Goal: Information Seeking & Learning: Learn about a topic

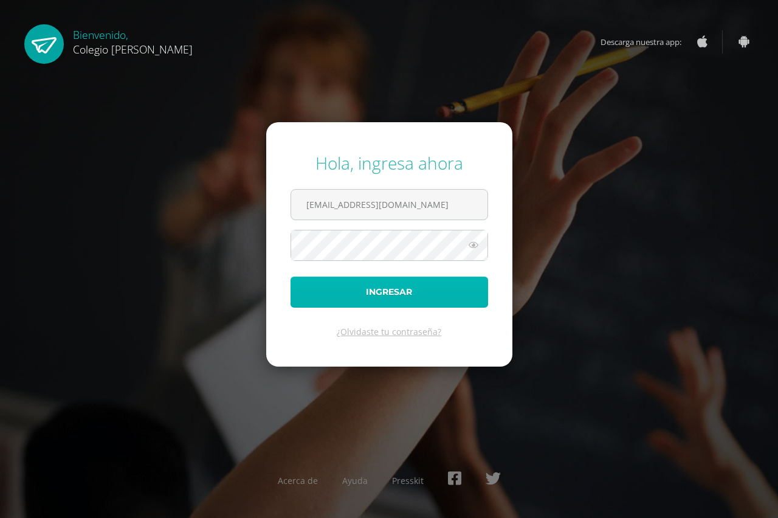
click at [367, 297] on button "Ingresar" at bounding box center [390, 292] width 198 height 31
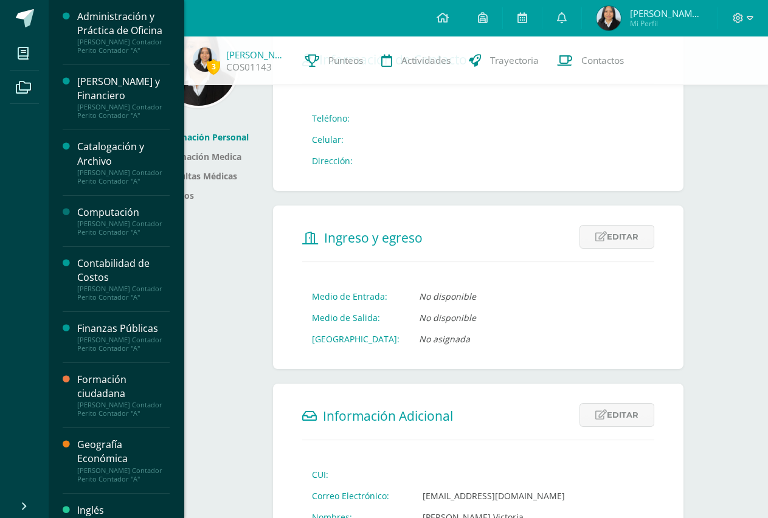
click at [106, 225] on div "[PERSON_NAME] Contador Perito Contador "A"" at bounding box center [123, 228] width 92 height 17
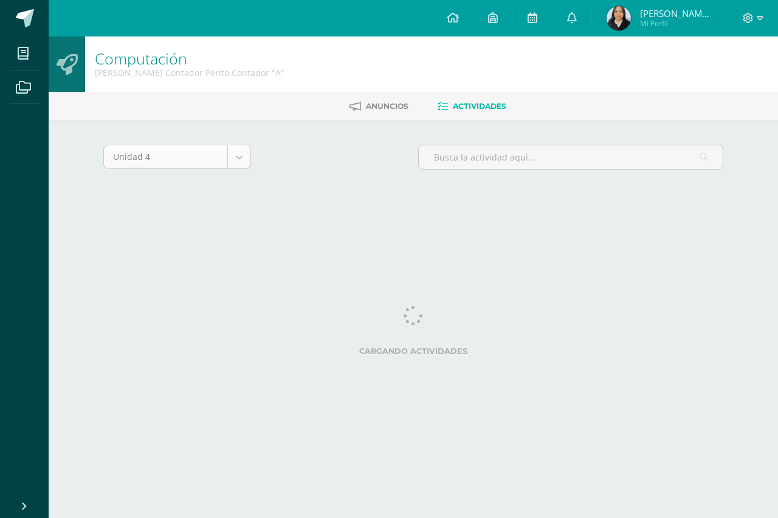
click at [236, 153] on body "Mis cursos Archivos Cerrar panel Administración y Práctica de Oficina [PERSON_N…" at bounding box center [389, 113] width 778 height 227
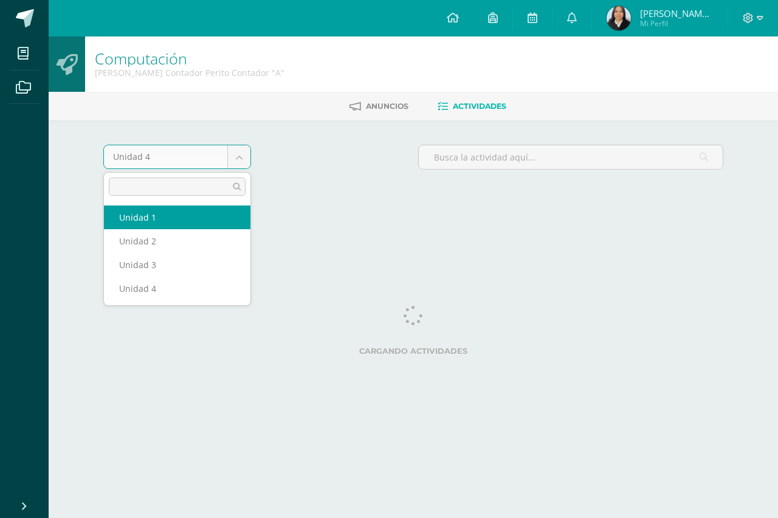
select select "Unidad 1"
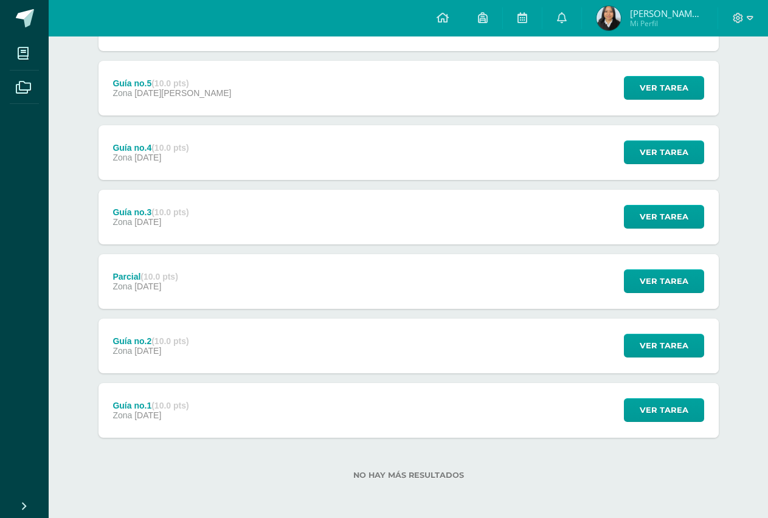
scroll to position [271, 0]
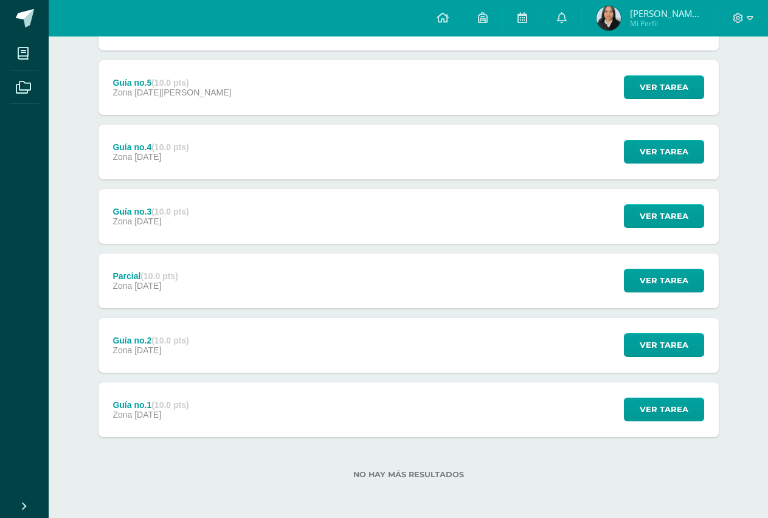
click at [191, 397] on div "Guía no.1 (10.0 pts) Zona 31 de Enero" at bounding box center [151, 410] width 105 height 55
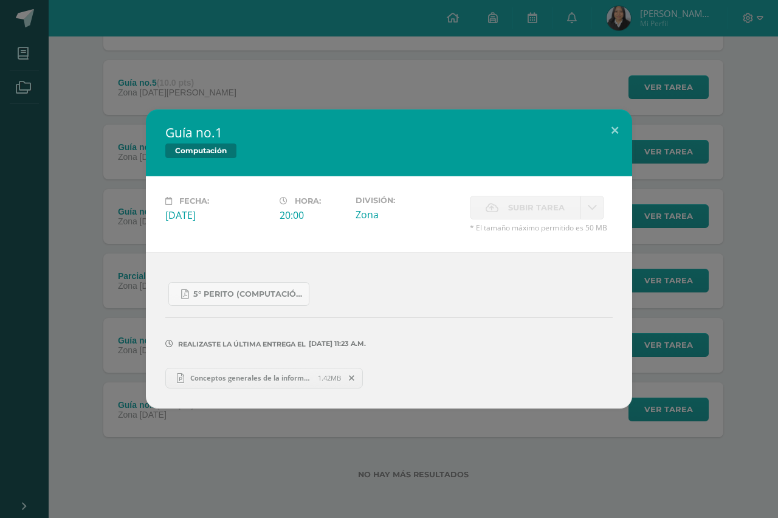
click at [149, 314] on div "5° Perito (Computación).pdf Realizaste la última entrega el 28 DE Enero A LAS 1…" at bounding box center [389, 330] width 486 height 156
click at [609, 129] on button at bounding box center [615, 129] width 35 height 41
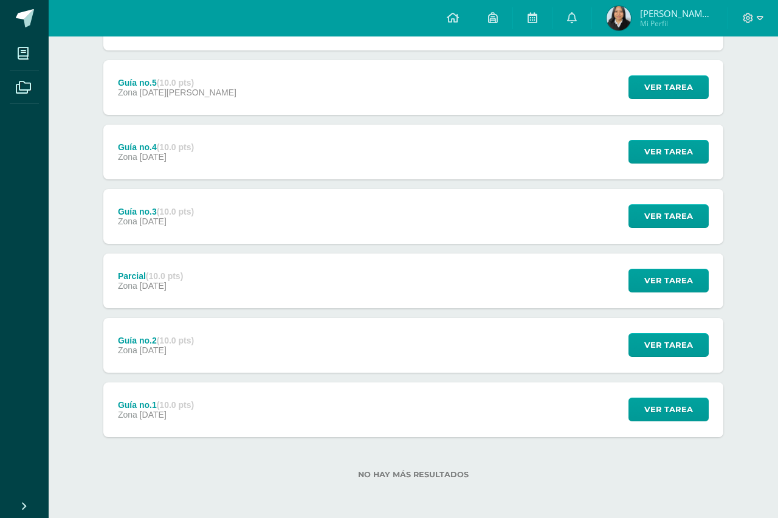
click at [175, 344] on strong "(10.0 pts)" at bounding box center [175, 341] width 37 height 10
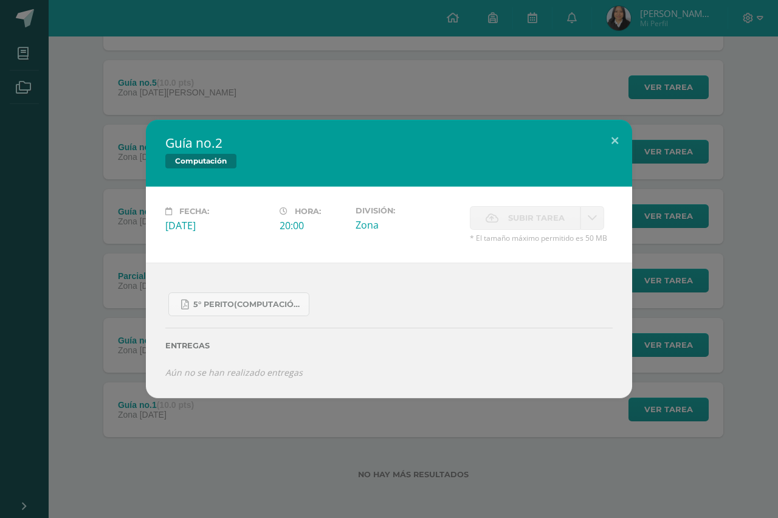
click at [223, 417] on div "Guía no.2 Computación Fecha: Viernes 07 de Febrero Hora: 20:00 División: Zona C…" at bounding box center [389, 259] width 778 height 518
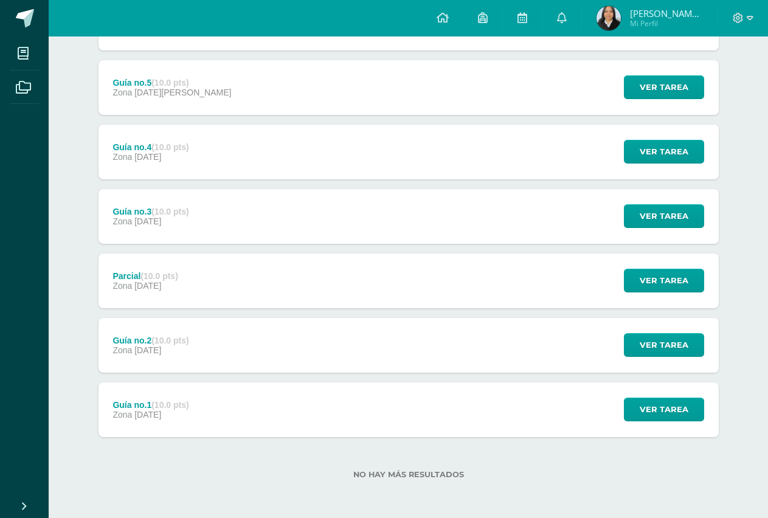
click at [190, 271] on div "Parcial (10.0 pts) Zona 13 de Febrero" at bounding box center [146, 281] width 94 height 55
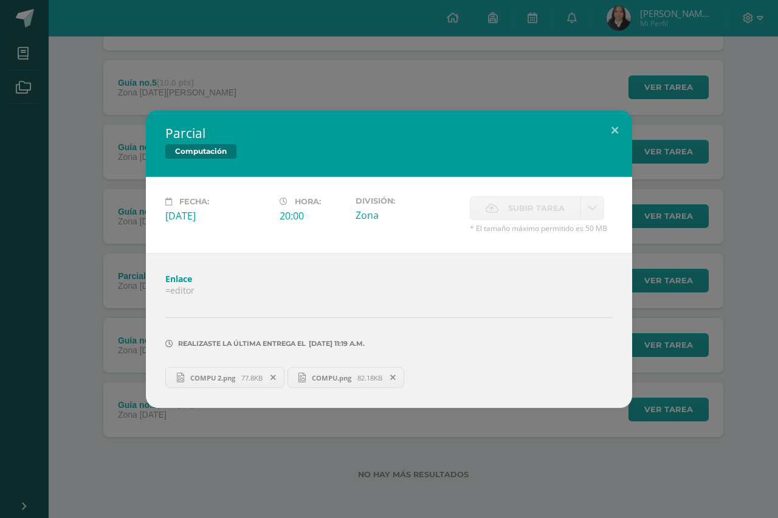
click at [335, 378] on span "COMPU.png" at bounding box center [332, 377] width 52 height 9
click at [128, 217] on div "Parcial Computación Fecha: Jueves 13 de Febrero Hora: 20:00 División: Zona" at bounding box center [389, 259] width 769 height 298
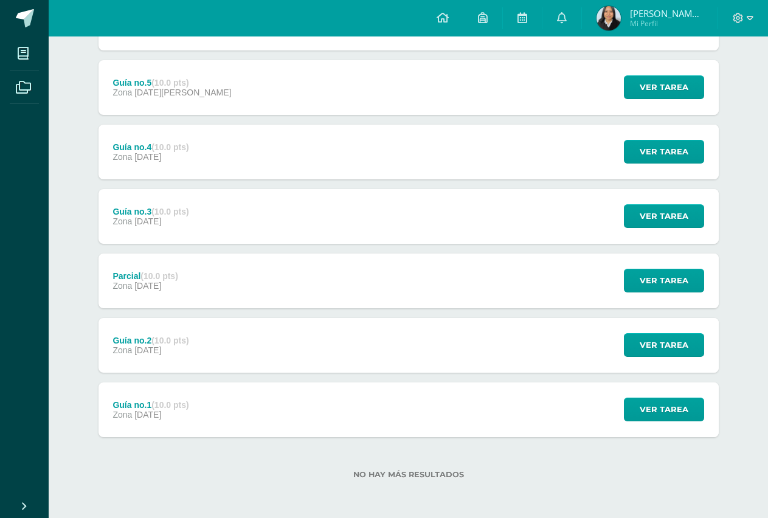
click at [154, 218] on span "21 de Febrero" at bounding box center [147, 221] width 27 height 10
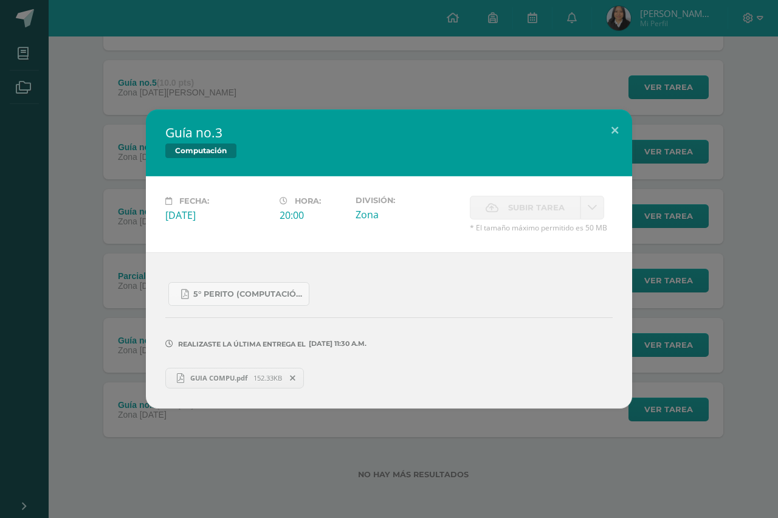
click at [227, 372] on link "GUIA COMPU.pdf 152.33KB" at bounding box center [234, 378] width 139 height 21
click at [103, 134] on div "Guía no.3 Computación Fecha: Viernes 21 de Febrero Hora: 20:00 División: Zona C…" at bounding box center [389, 258] width 769 height 299
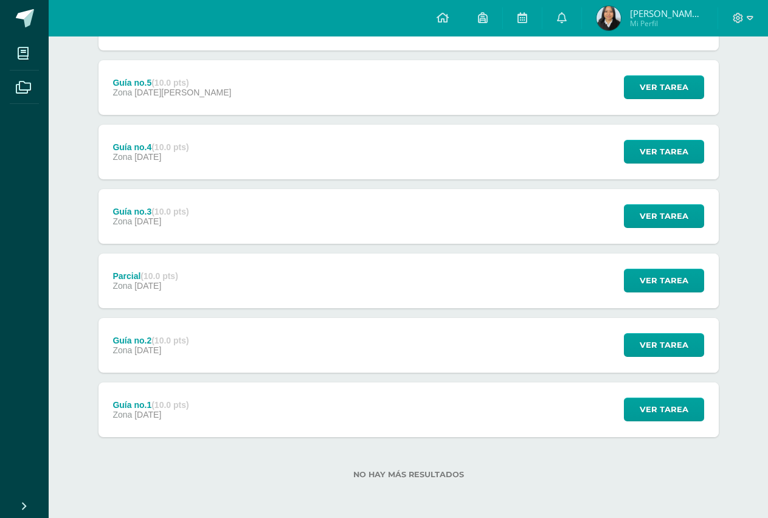
click at [140, 161] on span "28 de Febrero" at bounding box center [147, 157] width 27 height 10
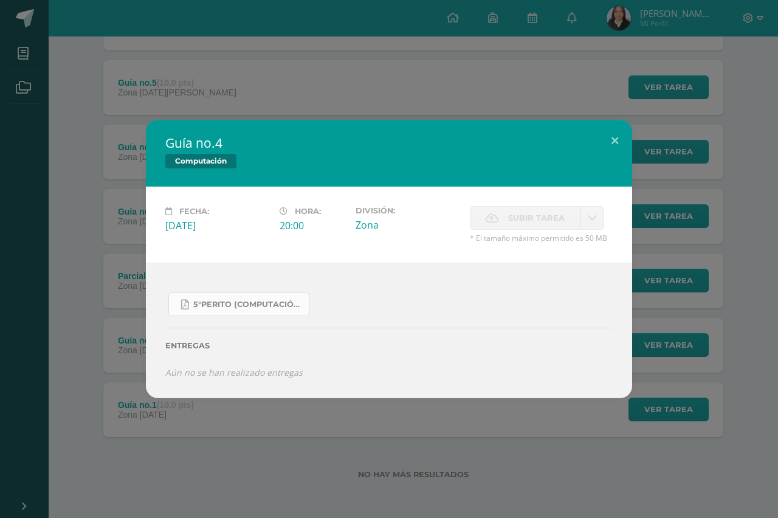
click at [227, 305] on span "5°Perito (Computación).pdf" at bounding box center [247, 305] width 109 height 10
click at [149, 134] on div "Guía no.4 Computación" at bounding box center [389, 153] width 486 height 67
click at [121, 128] on div "Guía no.4 Computación Fecha: Viernes 28 de Febrero Hora: 20:00 División: Zona C…" at bounding box center [389, 259] width 769 height 278
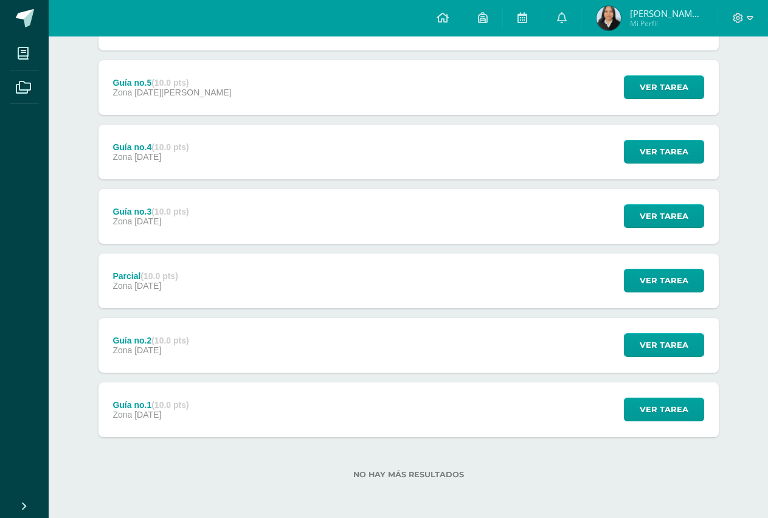
click at [144, 97] on div "Guía no.5 (10.0 pts) Zona 07 de Marzo" at bounding box center [173, 87] width 148 height 55
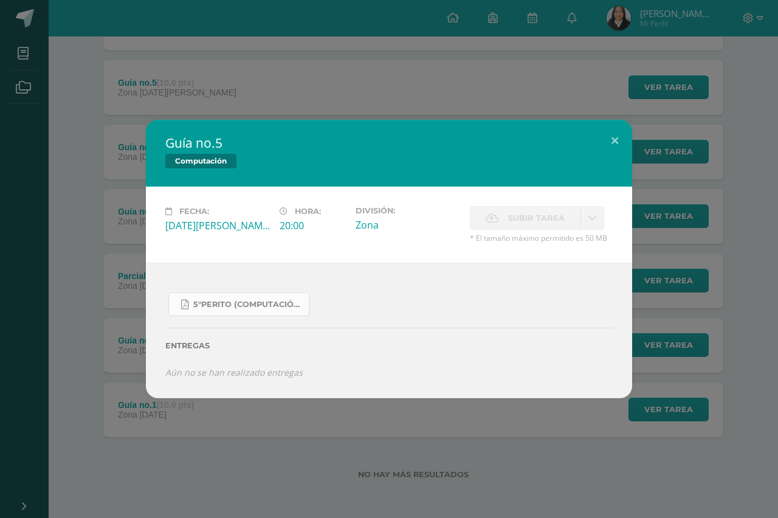
click at [196, 294] on div "5°Perito (Computación).pdf" at bounding box center [389, 299] width 448 height 33
click at [196, 295] on link "5°Perito (Computación).pdf" at bounding box center [238, 305] width 141 height 24
click at [258, 99] on div "Guía no.5 Computación Fecha: Viernes 07 de Marzo Hora: 20:00 División: Zona Sub…" at bounding box center [389, 259] width 778 height 518
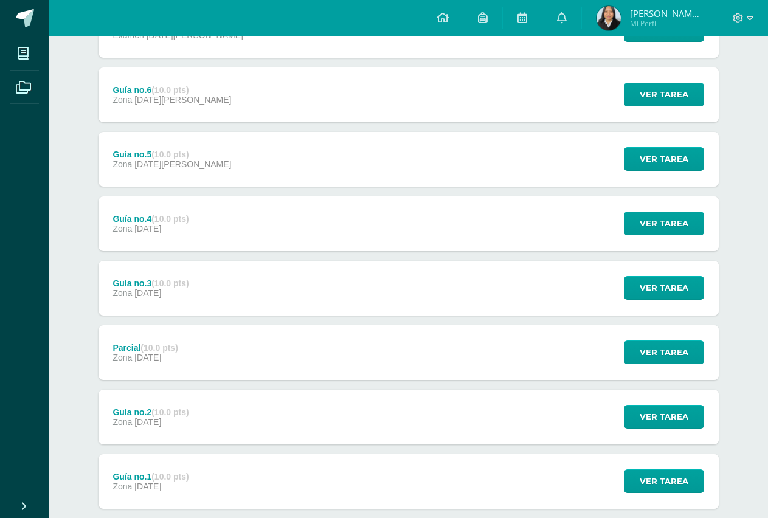
scroll to position [193, 0]
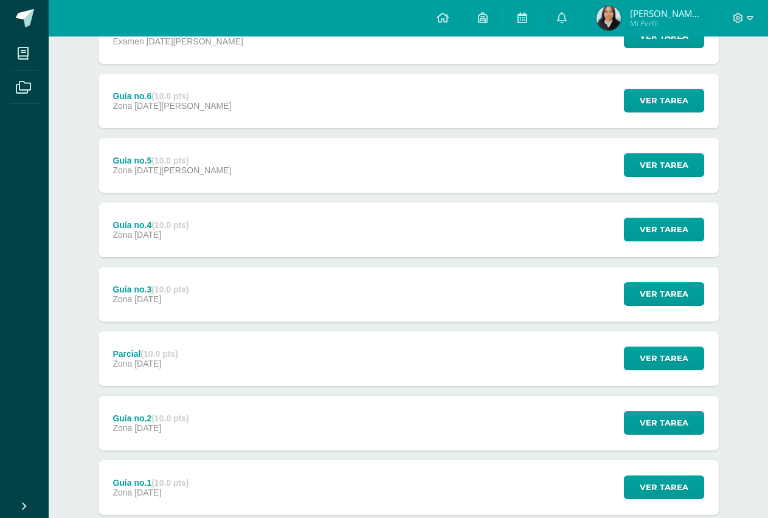
click at [187, 161] on strong "(10.0 pts)" at bounding box center [169, 161] width 37 height 10
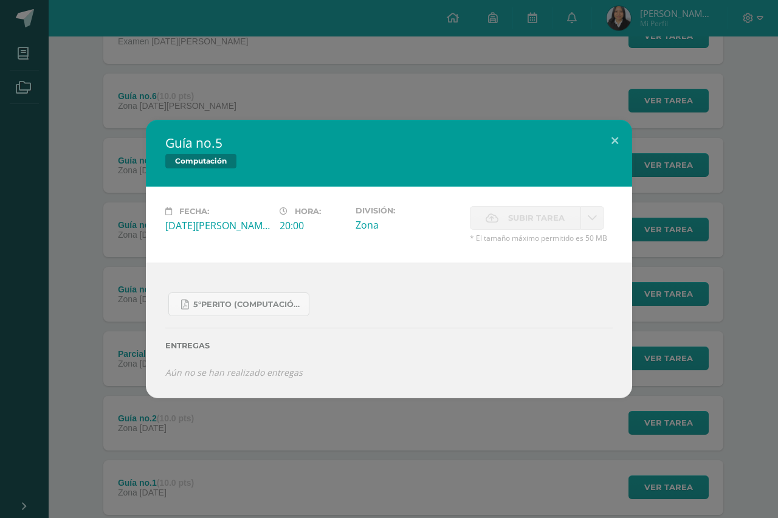
drag, startPoint x: 170, startPoint y: 58, endPoint x: 153, endPoint y: 252, distance: 194.1
click at [168, 64] on div "Guía no.5 Computación Fecha: Viernes 07 de Marzo Hora: 20:00 División: Zona Sub…" at bounding box center [389, 259] width 778 height 518
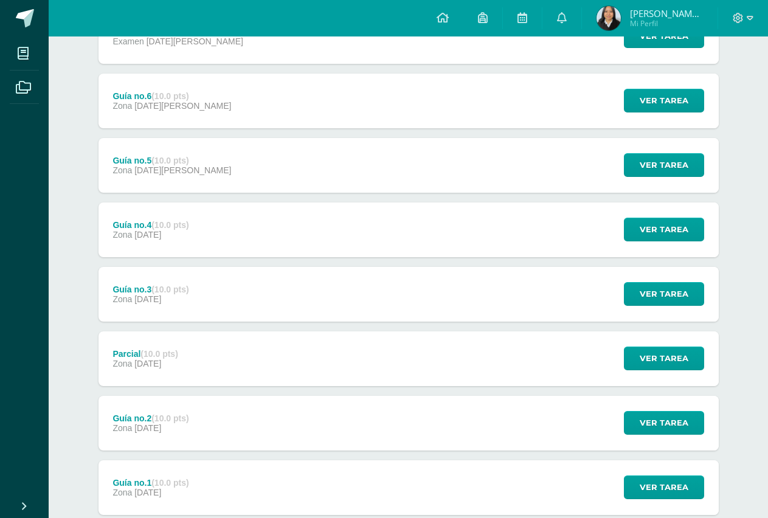
click at [140, 418] on div "Guía no.2 (10.0 pts)" at bounding box center [151, 419] width 76 height 10
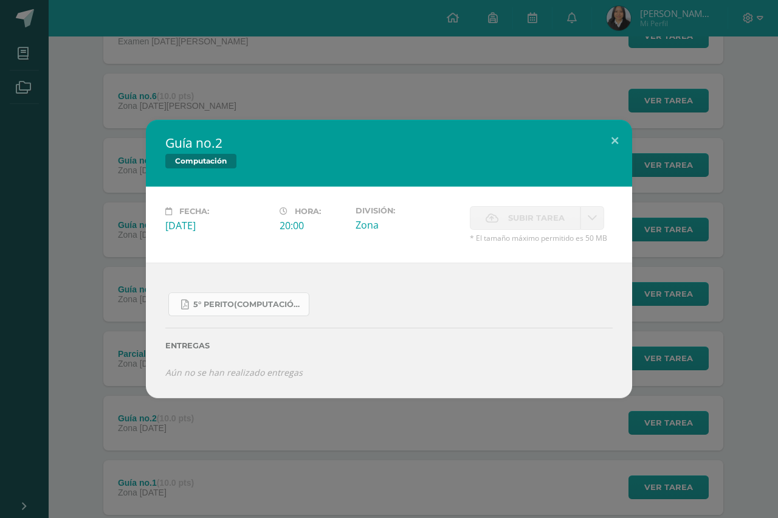
click at [212, 301] on span "5° Perito(computación).pdf" at bounding box center [247, 305] width 109 height 10
click at [81, 218] on div "Guía no.2 Computación Fecha: Viernes 07 de Febrero Hora: 20:00 División: Zona C…" at bounding box center [389, 259] width 769 height 278
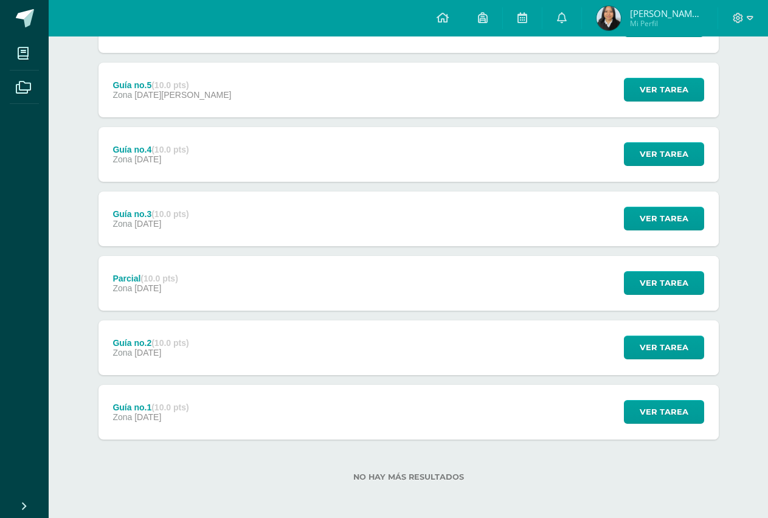
scroll to position [271, 0]
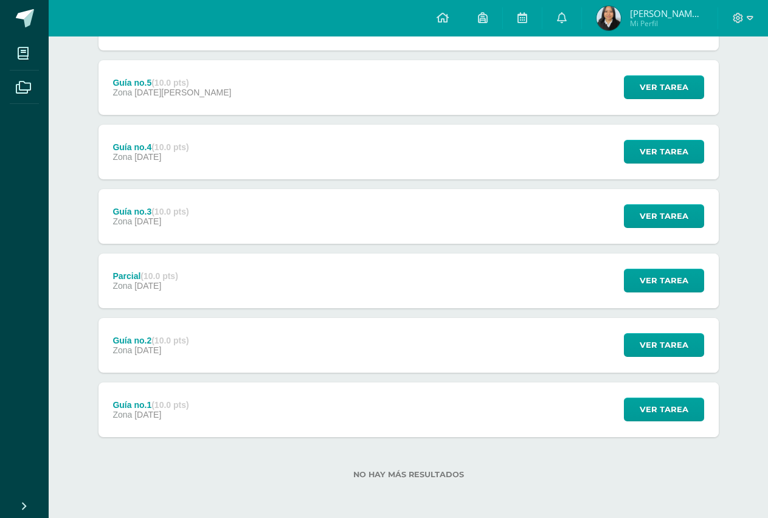
click at [161, 158] on span "28 de Febrero" at bounding box center [147, 157] width 27 height 10
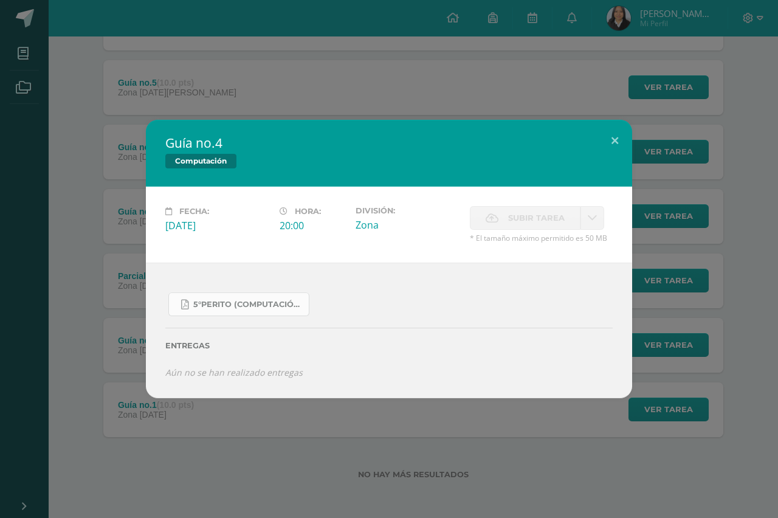
click at [209, 300] on span "5°Perito (Computación).pdf" at bounding box center [247, 305] width 109 height 10
click at [161, 108] on div "Guía no.4 Computación Fecha: Viernes 28 de Febrero Hora: 20:00 División: Zona C…" at bounding box center [389, 259] width 778 height 518
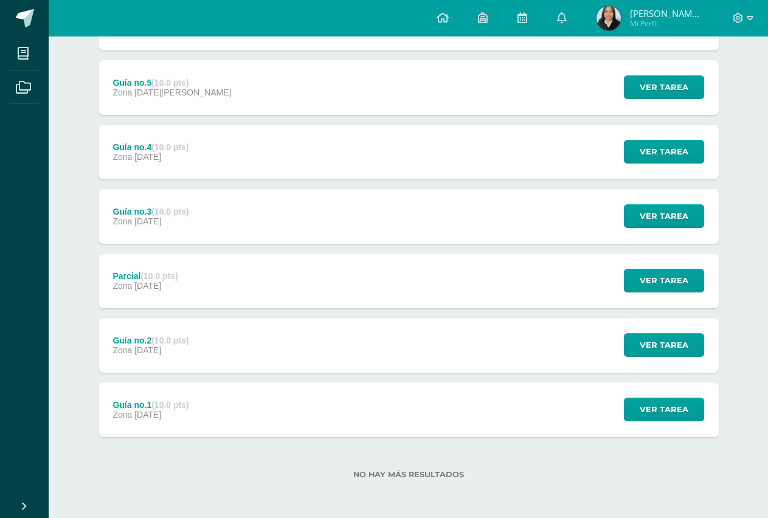
click at [161, 93] on span "07 de Marzo" at bounding box center [182, 93] width 97 height 10
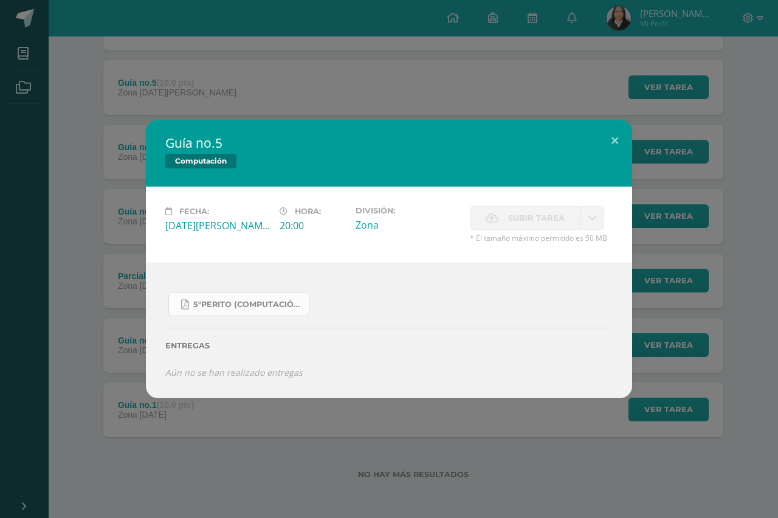
click at [230, 308] on span "5°Perito (Computación).pdf" at bounding box center [247, 305] width 109 height 10
click at [132, 267] on div "Guía no.5 Computación Fecha: Viernes 07 de Marzo Hora: 20:00 División: Zona Sub…" at bounding box center [389, 259] width 769 height 278
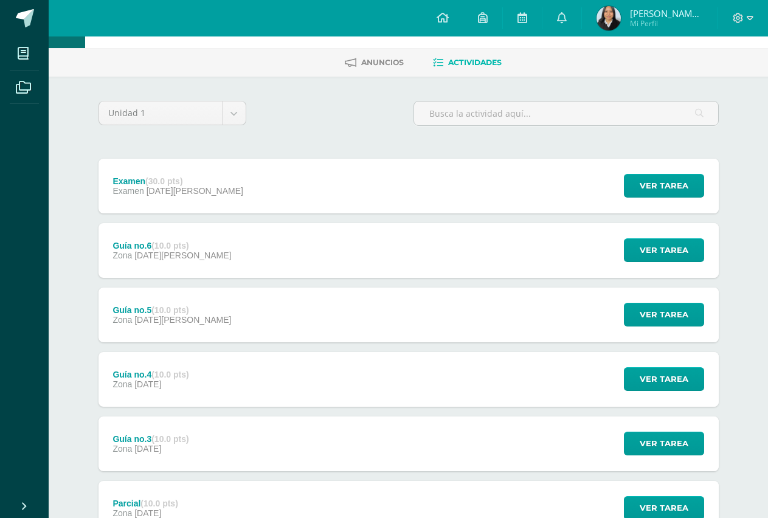
scroll to position [38, 0]
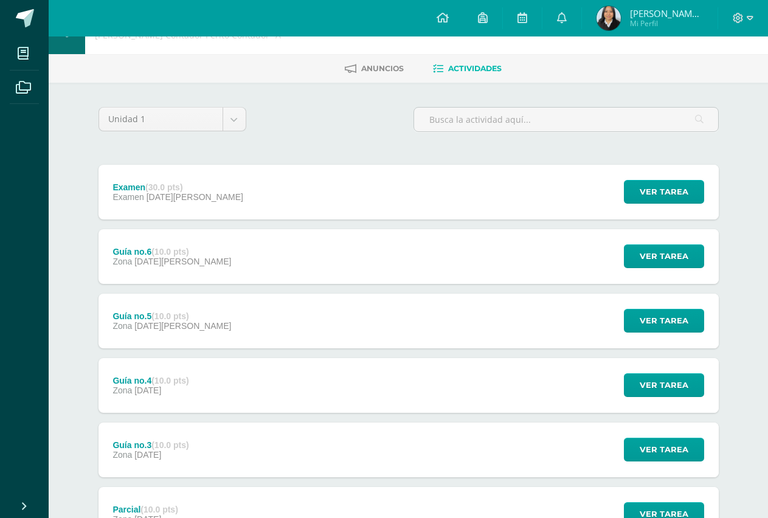
click at [169, 209] on div "Examen (30.0 pts) Examen 26 de Marzo" at bounding box center [178, 192] width 159 height 55
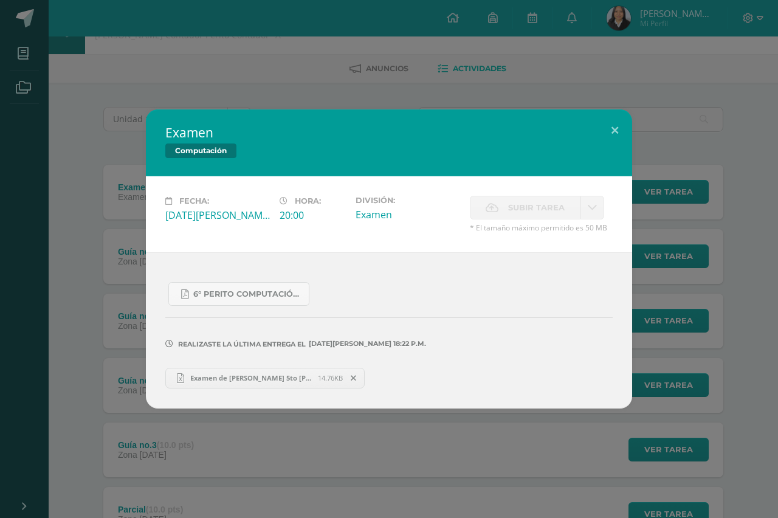
click at [207, 376] on span "Examen de Jaquelin Hernandez 5to Perito Contador.xlsx" at bounding box center [251, 377] width 134 height 9
click at [260, 367] on div "Examen de Jaquelin Hernandez 5to Perito Contador.xlsx 14.76KB" at bounding box center [389, 377] width 448 height 24
click at [261, 375] on span "Examen de Jaquelin Hernandez 5to Perito Contador.xlsx" at bounding box center [251, 377] width 134 height 9
click at [609, 123] on button at bounding box center [615, 129] width 35 height 41
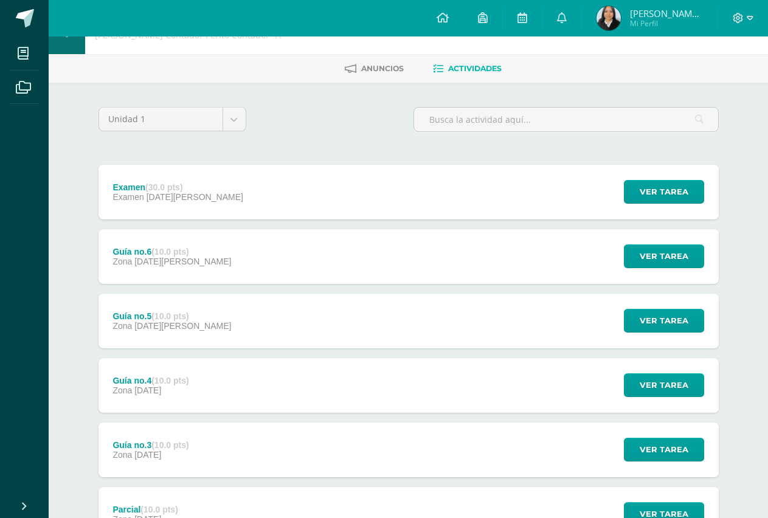
click at [179, 269] on div "Guía no.6 (10.0 pts) Zona 14 de Marzo" at bounding box center [173, 256] width 148 height 55
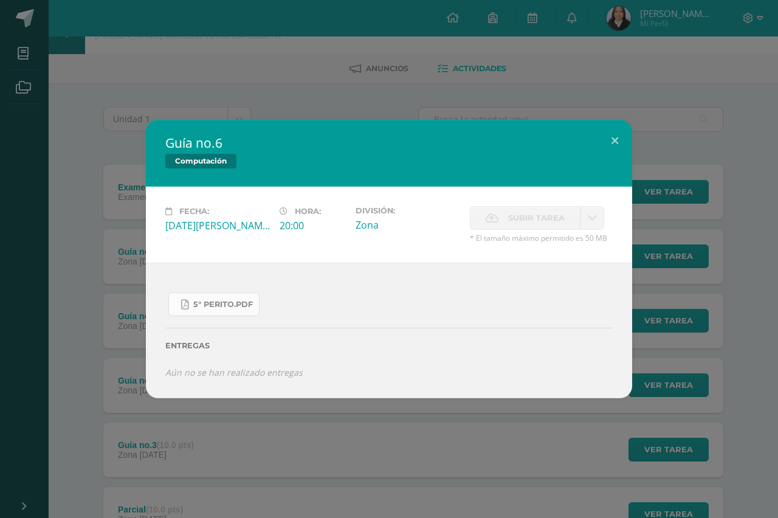
click at [194, 312] on link "5° Perito.pdf" at bounding box center [213, 305] width 91 height 24
click at [296, 113] on div "Guía no.6 Computación Fecha: Viernes 14 de Marzo Hora: 20:00 División: Zona Sub…" at bounding box center [389, 259] width 778 height 518
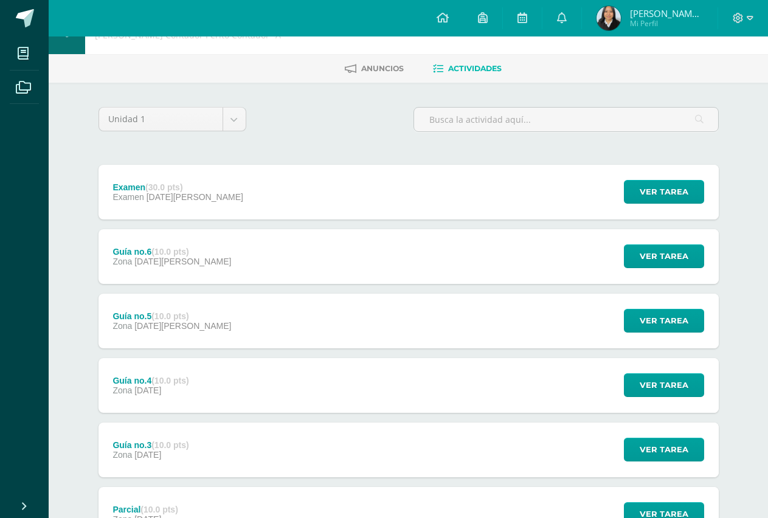
click at [246, 113] on div "Unidad 1 Unidad 1 Unidad 2 Unidad 3 Unidad 4" at bounding box center [173, 124] width 158 height 35
click at [244, 114] on body "Mis cursos Archivos Cerrar panel Administración y Práctica de Oficina [PERSON_N…" at bounding box center [384, 356] width 768 height 789
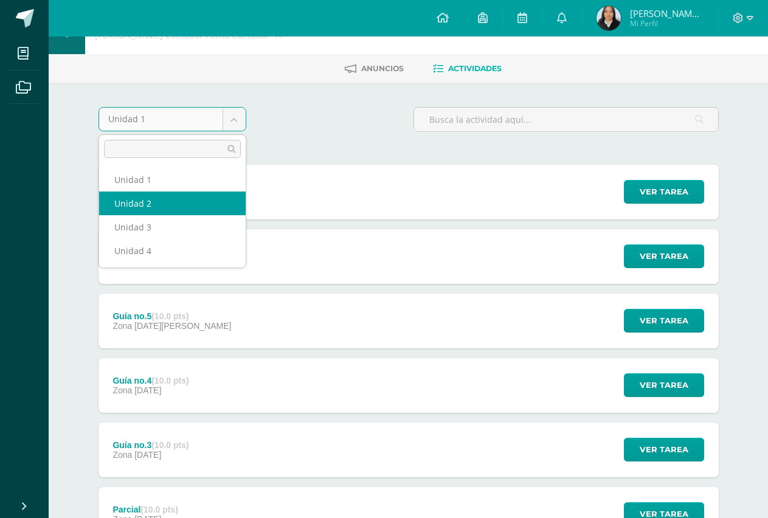
select select "Unidad 2"
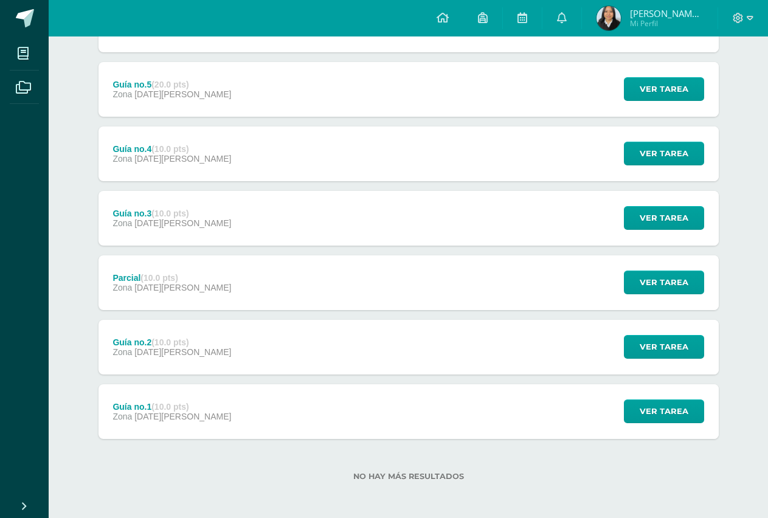
scroll to position [207, 0]
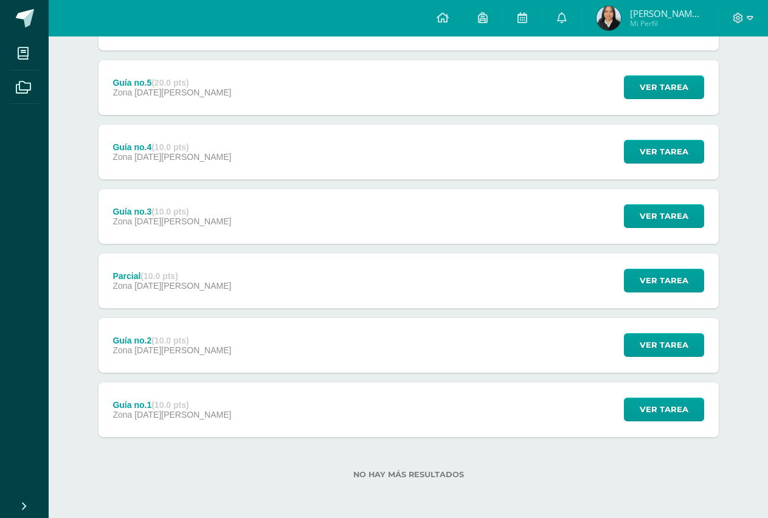
click at [195, 409] on div "Guía no.1 (10.0 pts) Zona [DATE][PERSON_NAME]" at bounding box center [173, 410] width 148 height 55
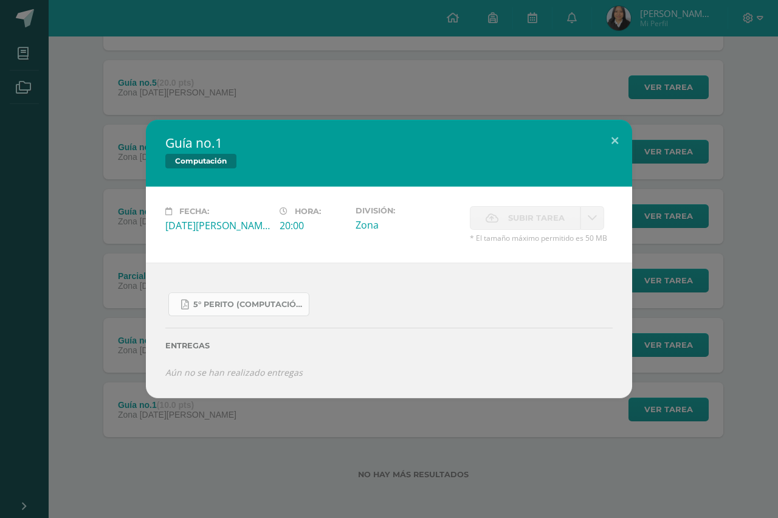
click at [225, 309] on span "5° Perito (Computación).pdf" at bounding box center [247, 305] width 109 height 10
click at [131, 177] on div "Guía no.1 Computación Fecha: [DATE] Hora: 20:00 División: Zona Subir tarea" at bounding box center [389, 259] width 769 height 278
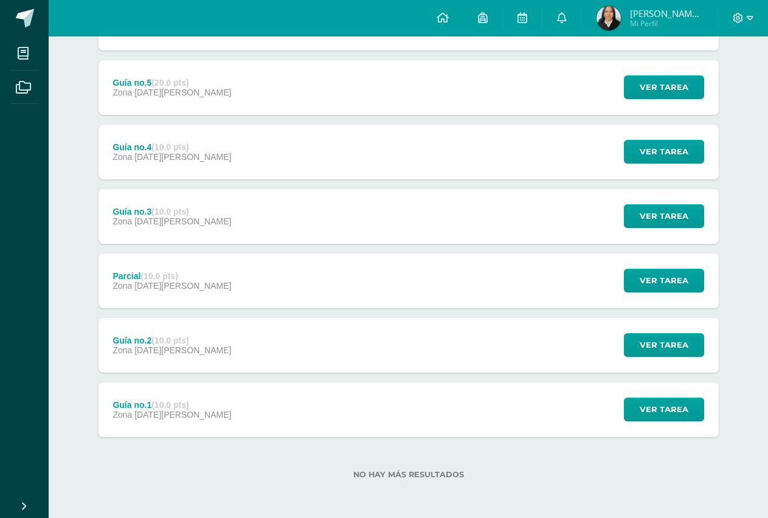
click at [139, 215] on div "Guía no.3 (10.0 pts)" at bounding box center [172, 212] width 119 height 10
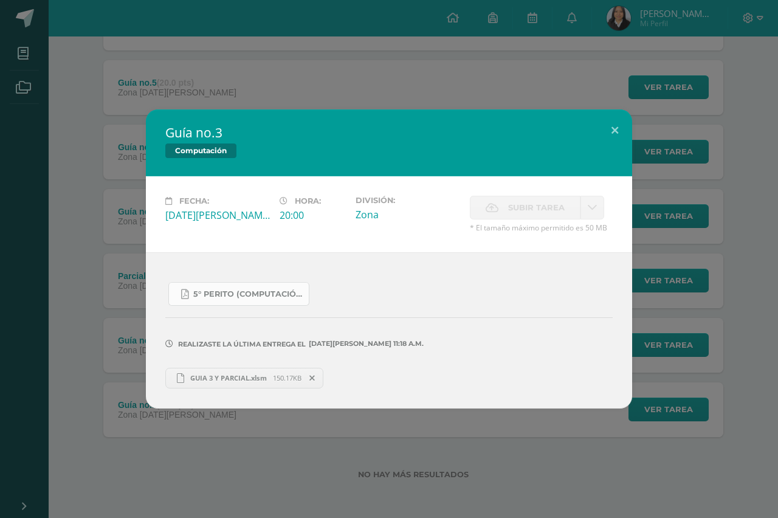
click at [212, 296] on span "5° Perito (Computación).pdf" at bounding box center [247, 294] width 109 height 10
drag, startPoint x: 190, startPoint y: 102, endPoint x: 181, endPoint y: 20, distance: 82.0
click at [190, 101] on div "Guía no.3 Computación Fecha: Viernes 09 de Mayo Hora: 20:00 División: Zona" at bounding box center [389, 259] width 778 height 518
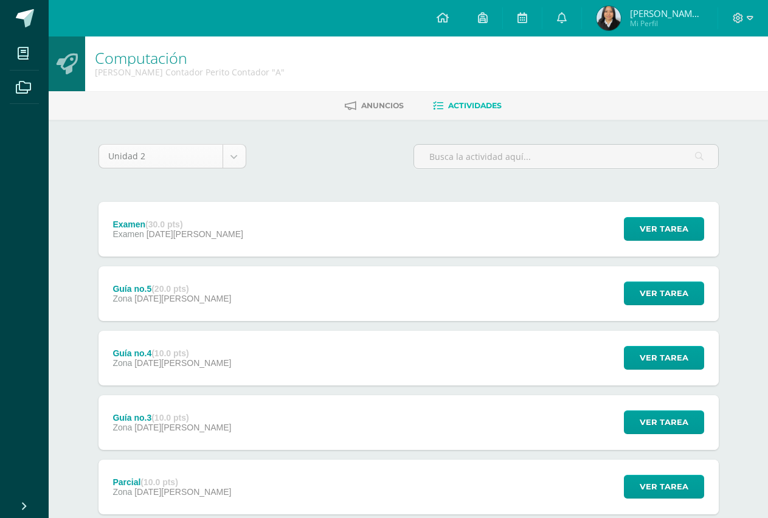
scroll to position [0, 0]
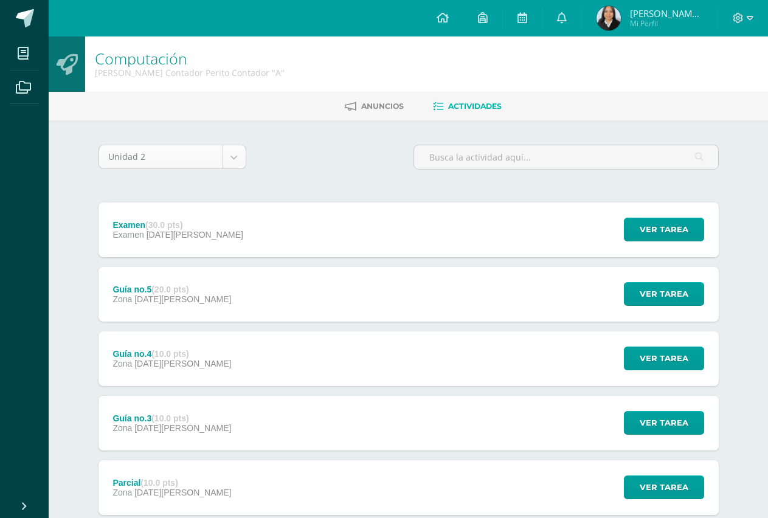
click at [232, 153] on body "Mis cursos Archivos Cerrar panel Administración y Práctica de Oficina [PERSON_N…" at bounding box center [384, 362] width 768 height 725
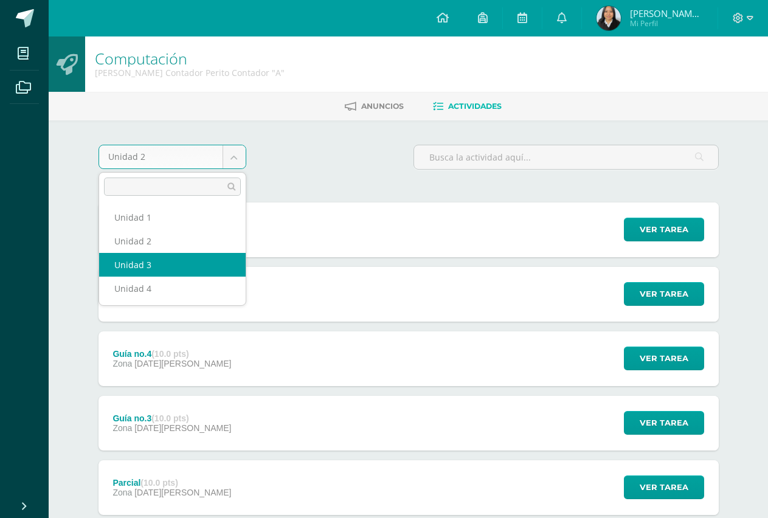
select select "Unidad 3"
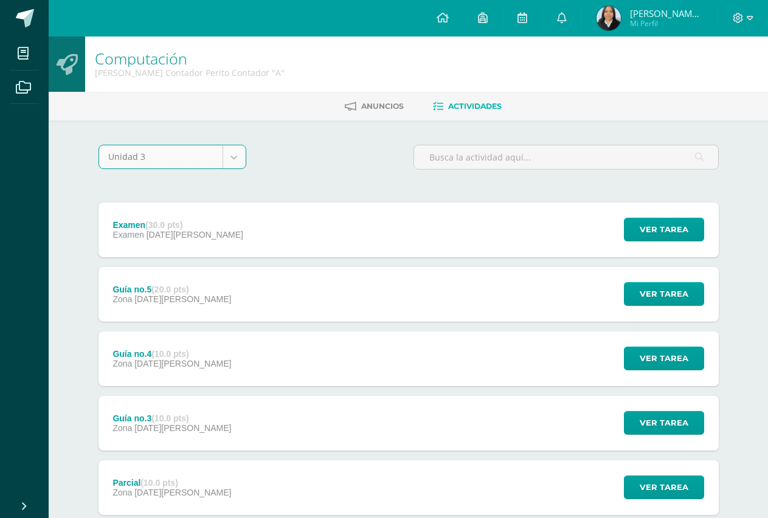
click at [237, 150] on body "Mis cursos Archivos Cerrar panel Administración y Práctica de Oficina [PERSON_N…" at bounding box center [384, 362] width 768 height 725
click at [226, 159] on body "Mis cursos Archivos Cerrar panel Administración y Práctica de Oficina [PERSON_N…" at bounding box center [384, 362] width 768 height 725
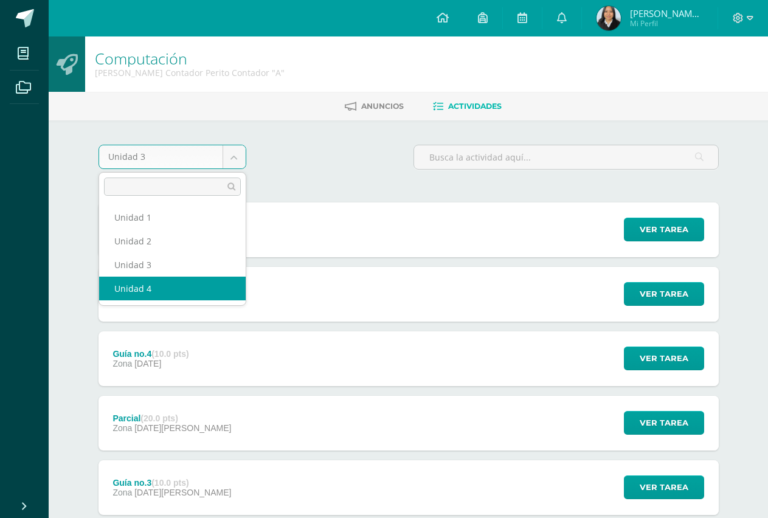
select select "Unidad 4"
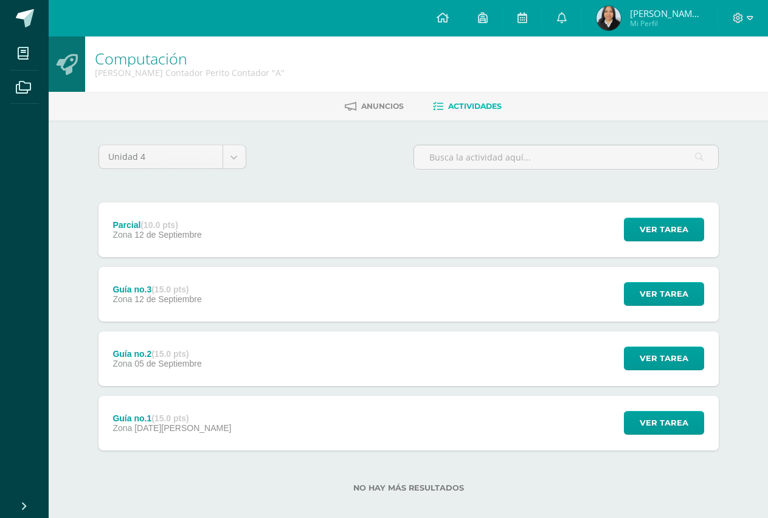
click at [175, 245] on div "Parcial (10.0 pts) Zona 12 de Septiembre" at bounding box center [158, 230] width 118 height 55
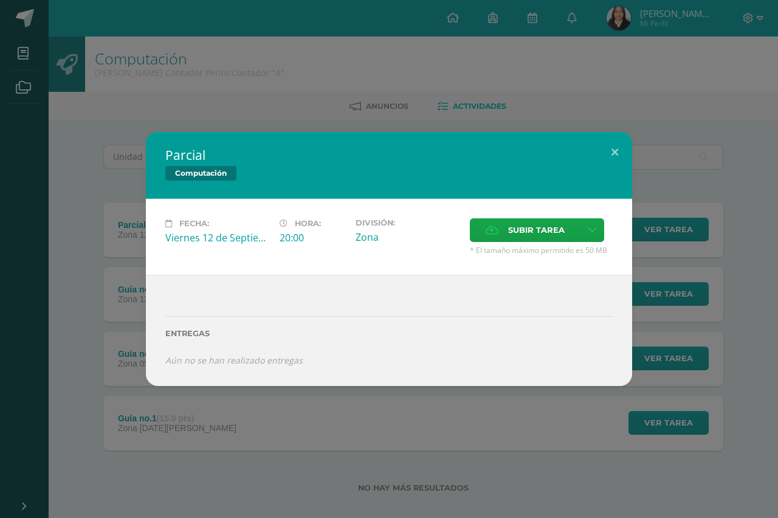
click at [319, 135] on div "Parcial Computación" at bounding box center [389, 165] width 486 height 67
click at [614, 156] on button at bounding box center [615, 152] width 35 height 41
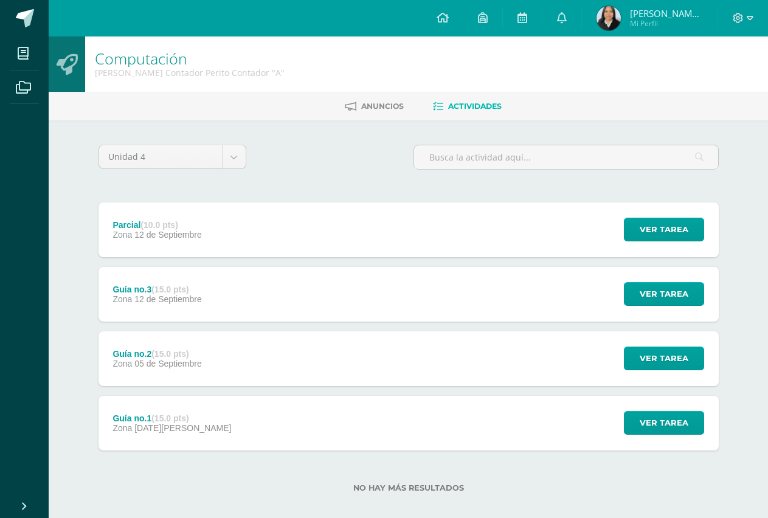
click at [274, 153] on div "Unidad 4 Unidad 1 Unidad 2 Unidad 3 Unidad 4" at bounding box center [409, 162] width 630 height 35
click at [237, 153] on body "Mis cursos Archivos Cerrar panel Administración y Práctica de Oficina Quinto Pe…" at bounding box center [384, 265] width 768 height 531
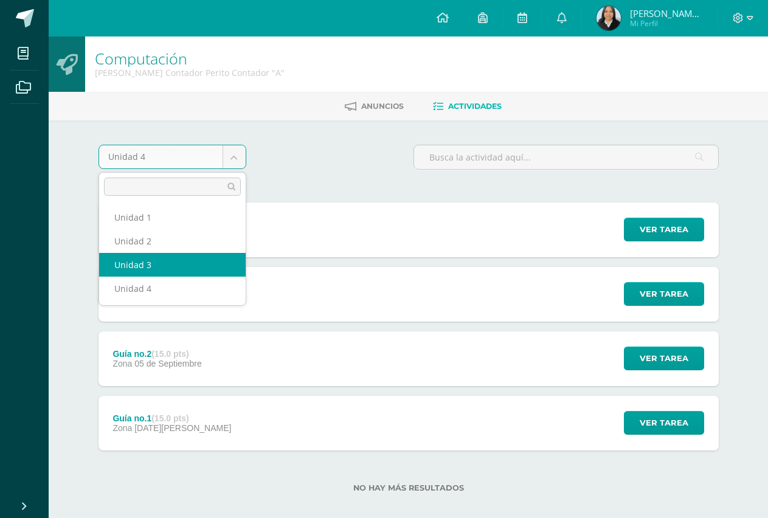
select select "Unidad 3"
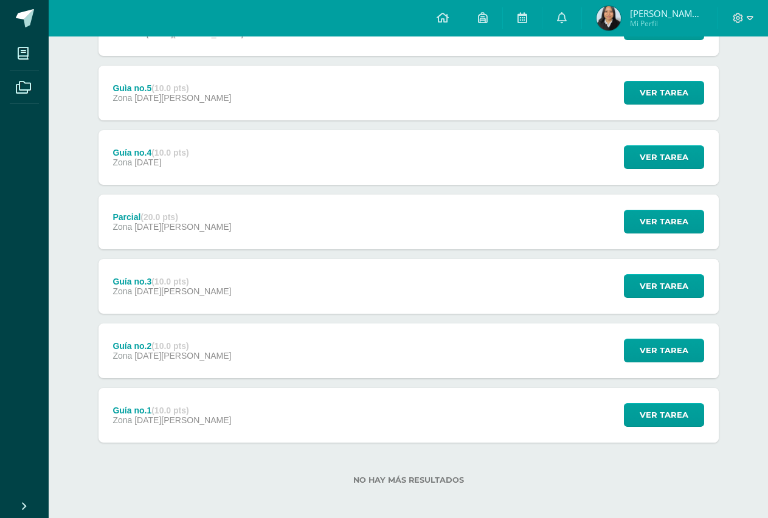
scroll to position [207, 0]
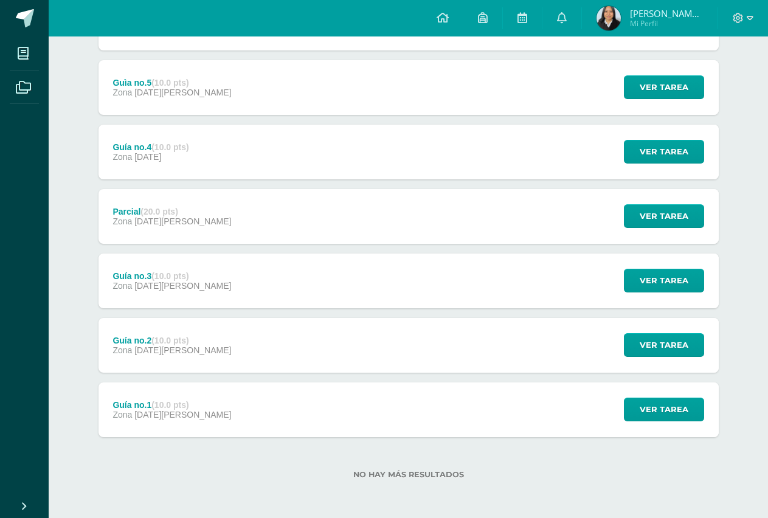
click at [165, 421] on div "Guía no.1 (10.0 pts) Zona [DATE][PERSON_NAME]" at bounding box center [173, 410] width 148 height 55
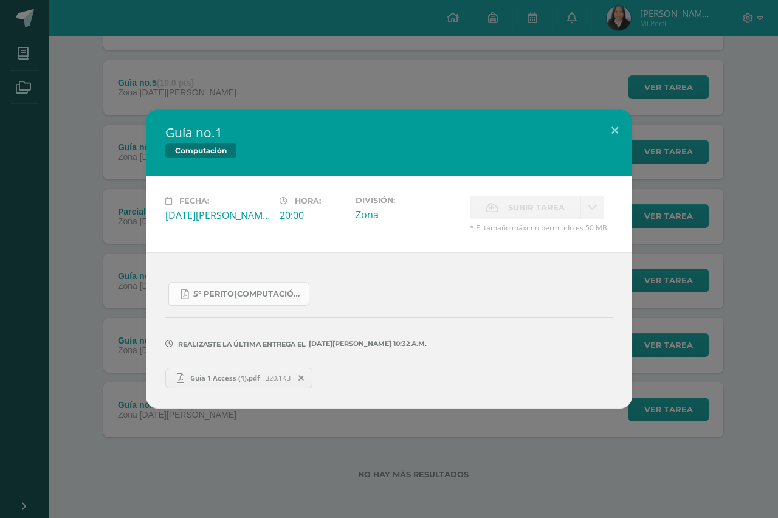
click at [235, 296] on span "5° Perito(Computación).pdf" at bounding box center [247, 294] width 109 height 10
click at [138, 182] on div "Guía no.1 Computación Fecha: Viernes 13 de Junio Hora: 20:00 División: Zona Sub…" at bounding box center [389, 258] width 769 height 299
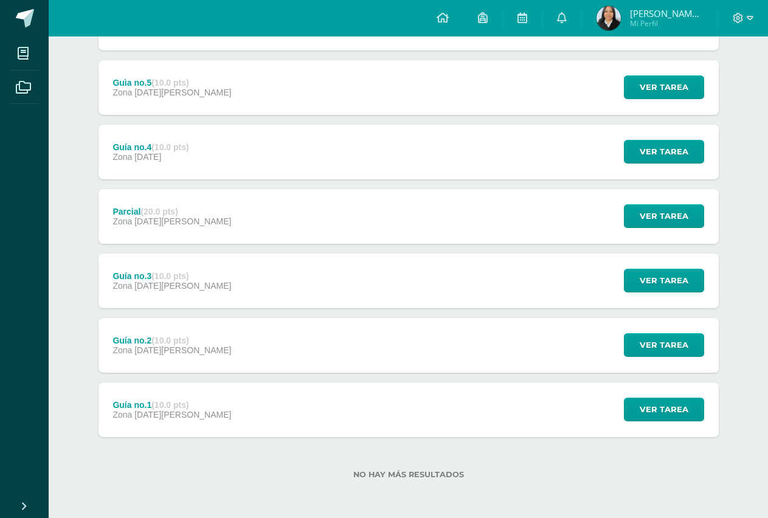
click at [167, 346] on span "20 de Junio" at bounding box center [182, 350] width 97 height 10
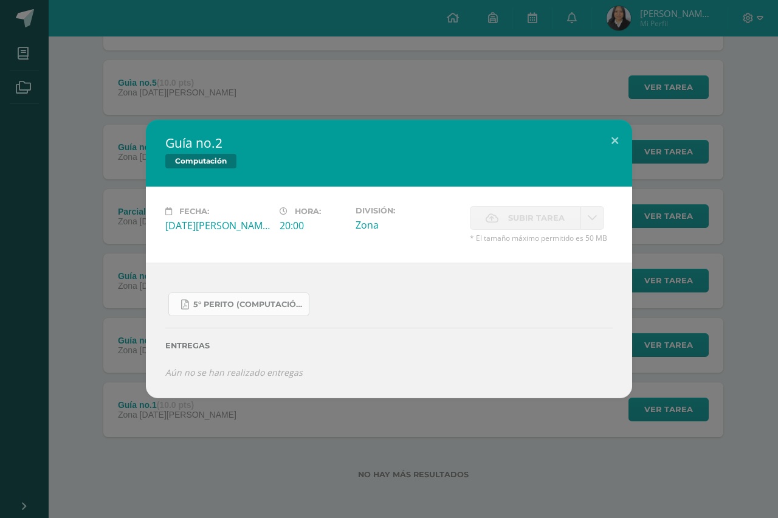
click at [210, 304] on span "5° Perito (Computación).pdf" at bounding box center [247, 305] width 109 height 10
click at [105, 235] on div "Guía no.2 Computación Fecha: Viernes 20 de Junio Hora: 20:00 División: Zona Sub…" at bounding box center [389, 259] width 769 height 278
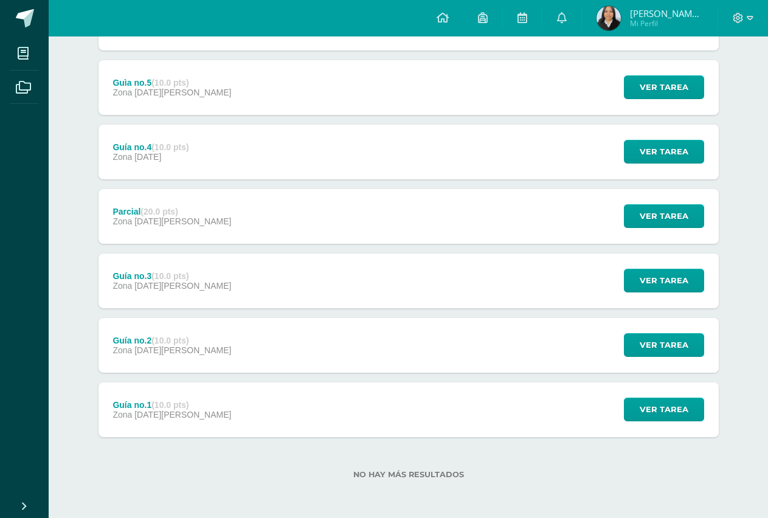
click at [151, 272] on div "Guía no.3 (10.0 pts)" at bounding box center [172, 276] width 119 height 10
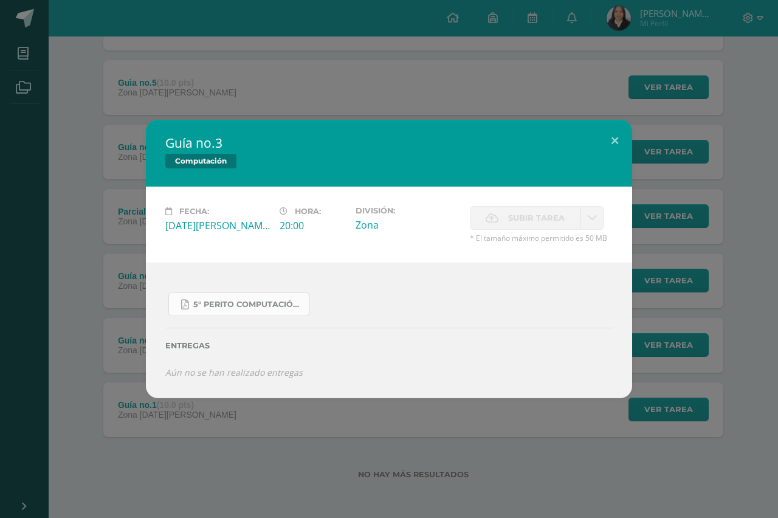
click at [220, 294] on link "5° Perito Computación).pdf" at bounding box center [238, 305] width 141 height 24
click at [268, 126] on div "Guía no.3 Computación" at bounding box center [389, 153] width 486 height 67
click at [114, 221] on div "Guía no.3 Computación Fecha: Sábado 05 de Julio Hora: 20:00 División: Zona Subi…" at bounding box center [389, 259] width 769 height 278
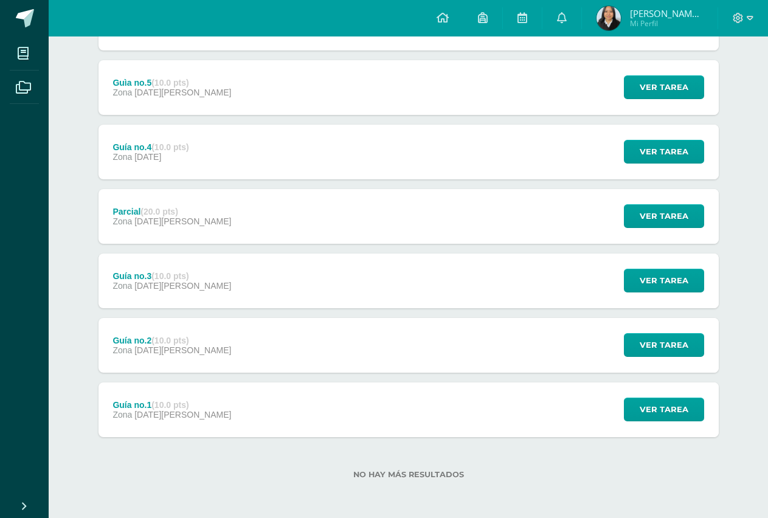
click at [131, 243] on div "Parcial (20.0 pts) Zona 08 de Julio" at bounding box center [173, 216] width 148 height 55
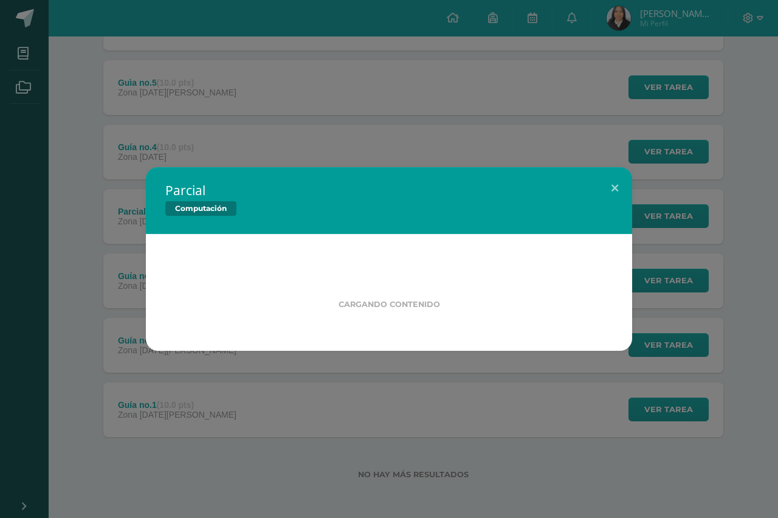
click at [119, 231] on div "Parcial Computación Cargando contenido" at bounding box center [389, 259] width 769 height 184
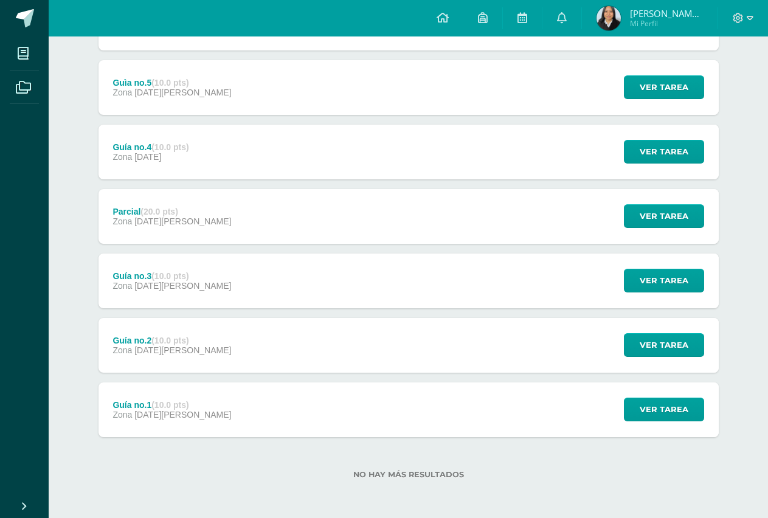
click at [161, 159] on span "25 de Julio" at bounding box center [147, 157] width 27 height 10
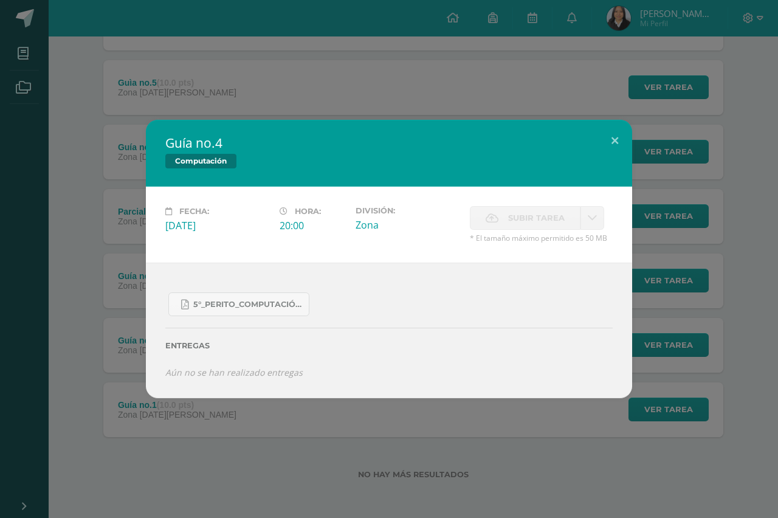
drag, startPoint x: 122, startPoint y: 345, endPoint x: 122, endPoint y: 324, distance: 21.3
click at [122, 345] on div "Guía no.4 Computación Fecha: Viernes 25 de Julio Hora: 20:00 División: Zona Sub…" at bounding box center [389, 259] width 769 height 278
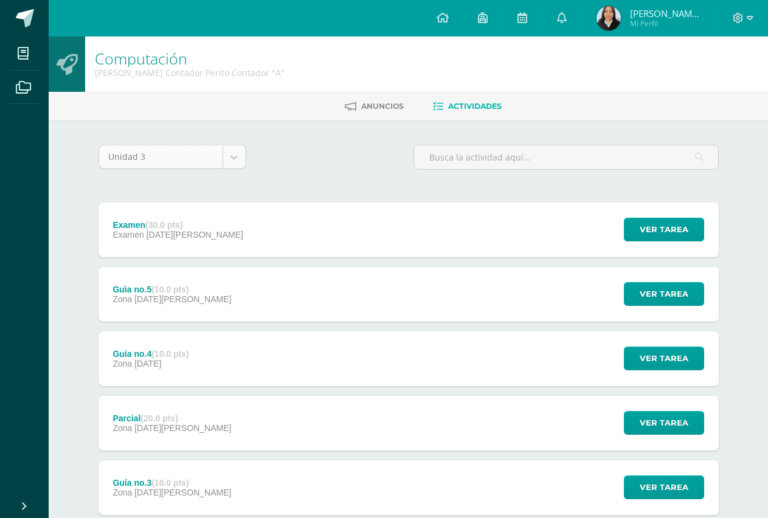
scroll to position [0, 0]
click at [159, 290] on strong "(10.0 pts)" at bounding box center [169, 290] width 37 height 10
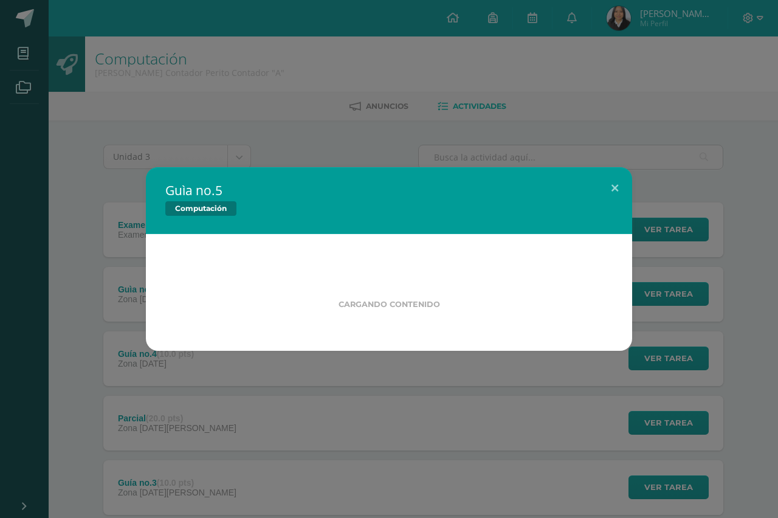
click at [245, 139] on div "Guìa no.5 Computación Cargando contenido Loading..." at bounding box center [389, 259] width 778 height 518
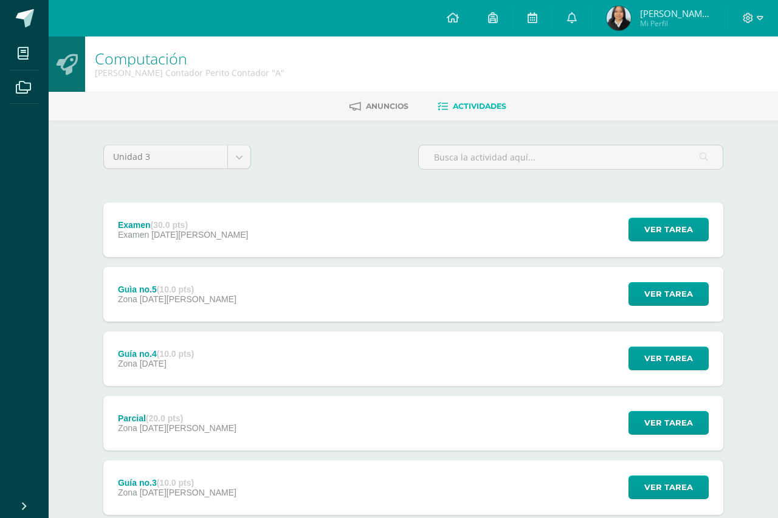
click at [241, 167] on body "Guìa no.5 Computación Fecha: Viernes 01 de Agosto Hora: 20:00 División: Zona Su…" at bounding box center [389, 362] width 778 height 725
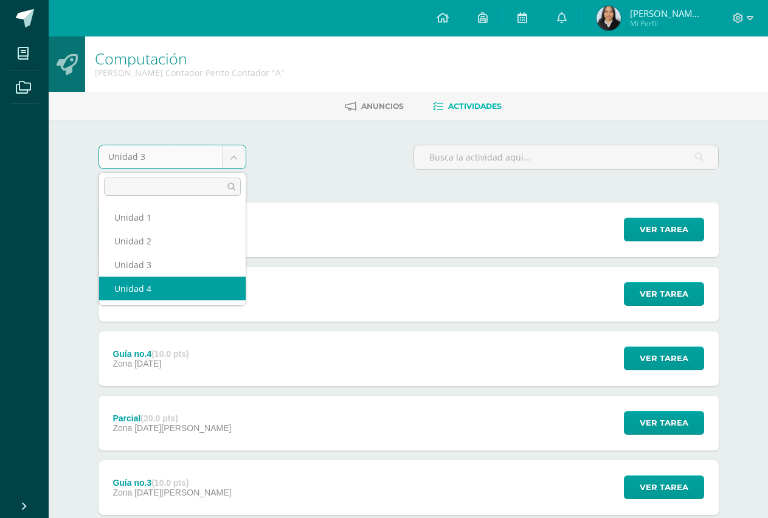
select select "Unidad 4"
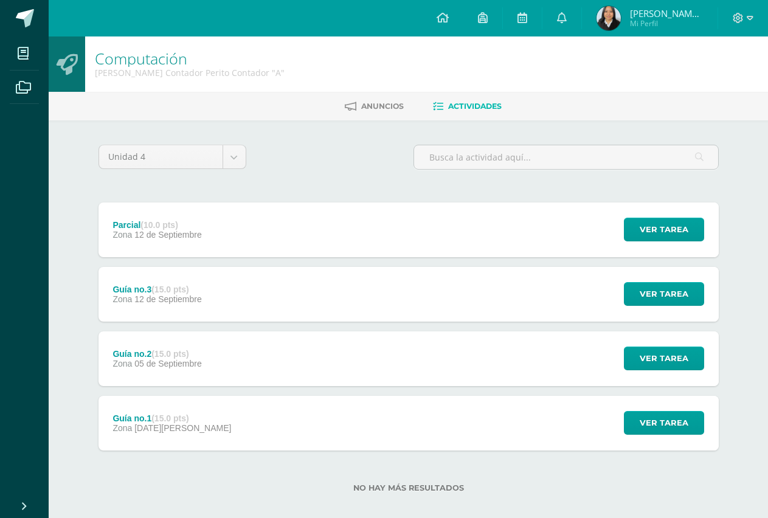
click at [156, 206] on div "Parcial (10.0 pts) Zona [DATE]" at bounding box center [158, 230] width 118 height 55
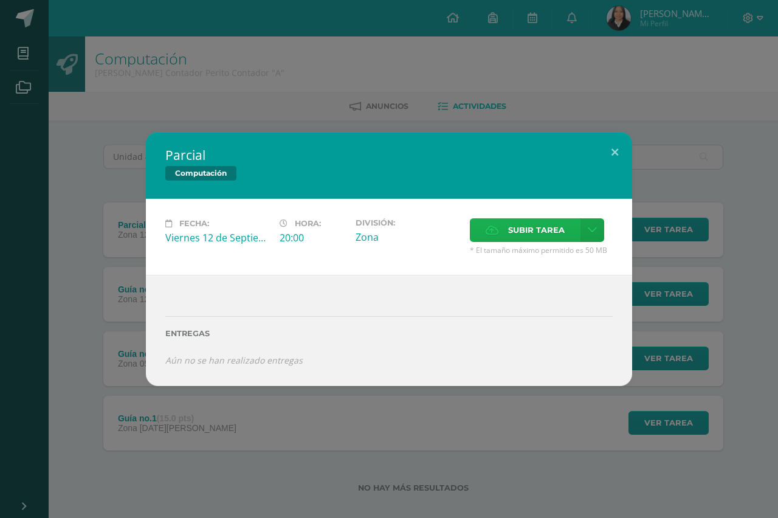
click at [541, 221] on span "Subir tarea" at bounding box center [536, 230] width 57 height 23
click at [0, 0] on input "Subir tarea" at bounding box center [0, 0] width 0 height 0
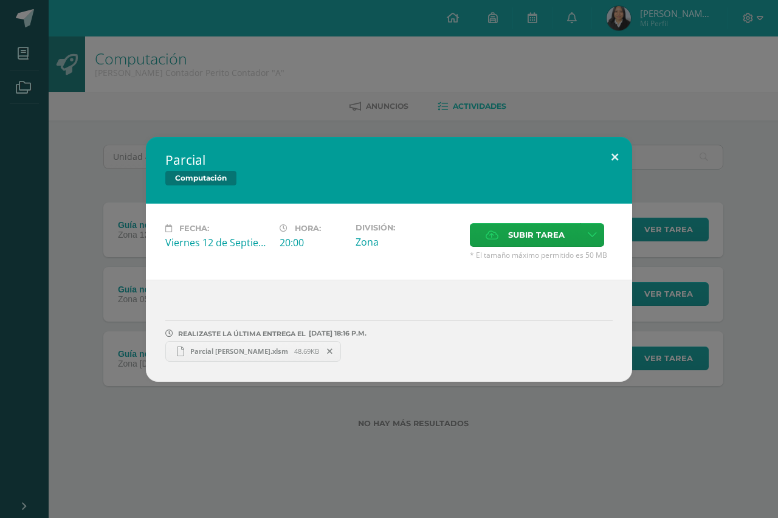
click at [613, 153] on button at bounding box center [615, 157] width 35 height 41
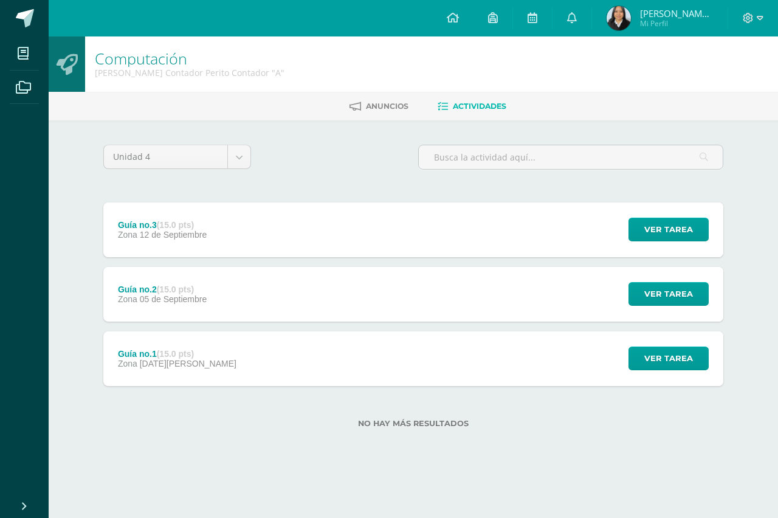
click at [231, 249] on div "Guía no.3 (15.0 pts) Zona [DATE] Ver tarea Guía no.3 Computación Cargando conte…" at bounding box center [413, 230] width 620 height 55
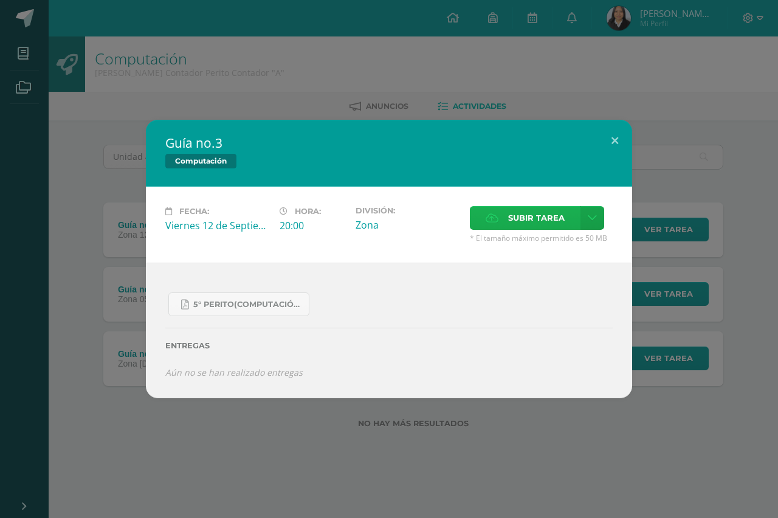
click at [533, 215] on span "Subir tarea" at bounding box center [536, 218] width 57 height 23
click at [0, 0] on input "Subir tarea" at bounding box center [0, 0] width 0 height 0
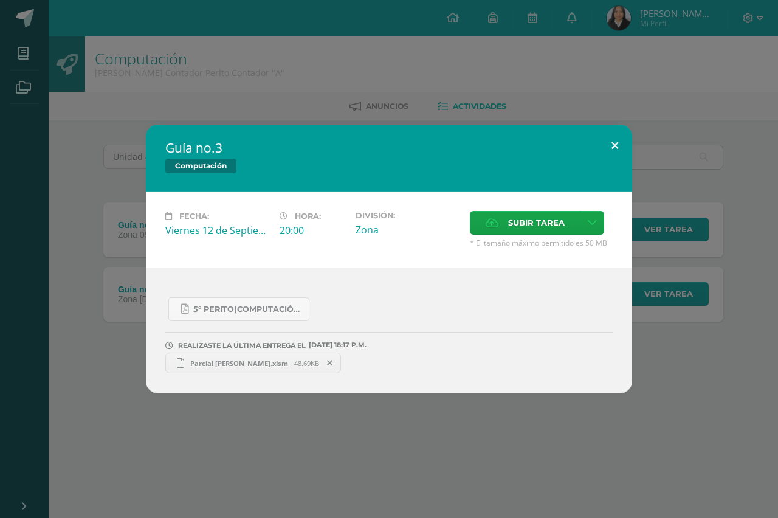
click at [617, 151] on button at bounding box center [615, 145] width 35 height 41
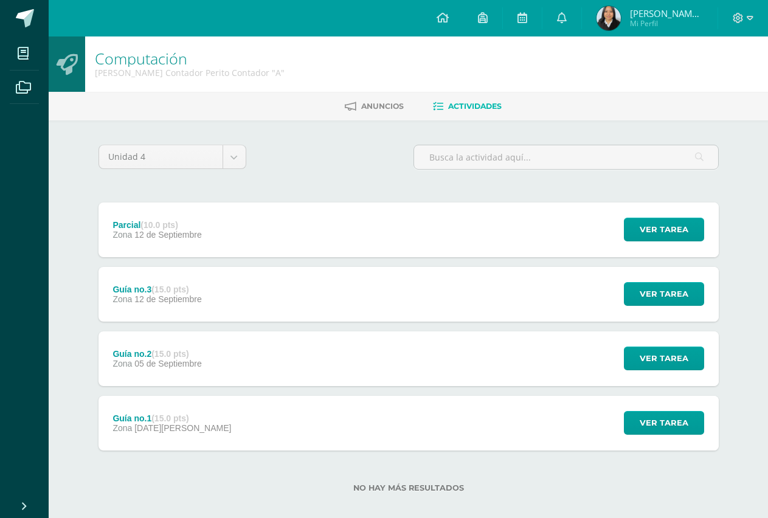
click at [364, 303] on div "Guía no.3 (15.0 pts) Zona 12 de Septiembre Ver tarea Guía no.3 Computación Carg…" at bounding box center [409, 294] width 620 height 55
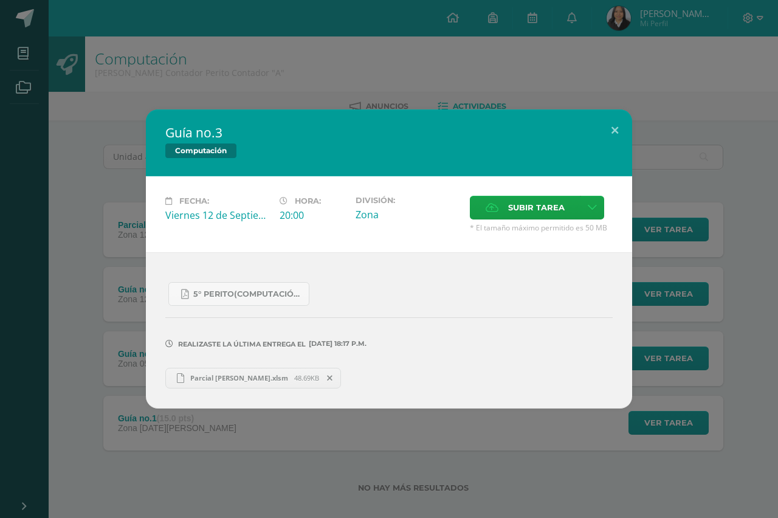
click at [279, 78] on div "Guía no.3 Computación Fecha: Viernes 12 de Septiembre Hora: 20:00 División: Zon…" at bounding box center [389, 259] width 778 height 518
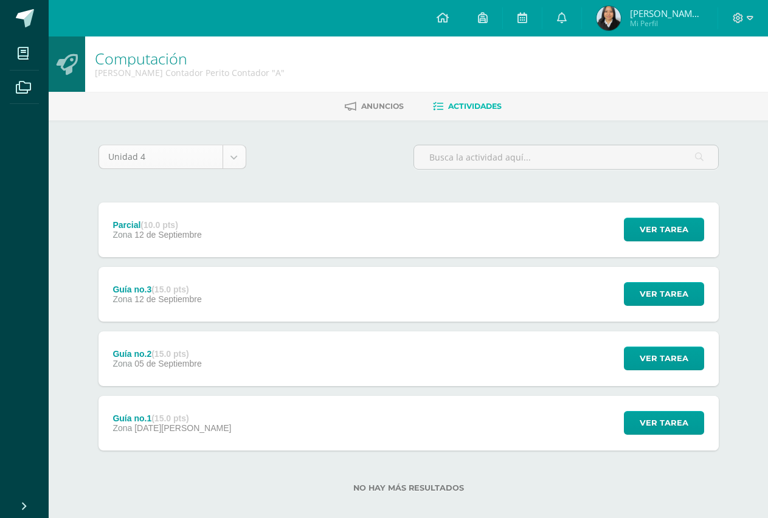
click at [227, 158] on body "Mis cursos Archivos Cerrar panel Administración y Práctica de Oficina [PERSON_N…" at bounding box center [384, 265] width 768 height 531
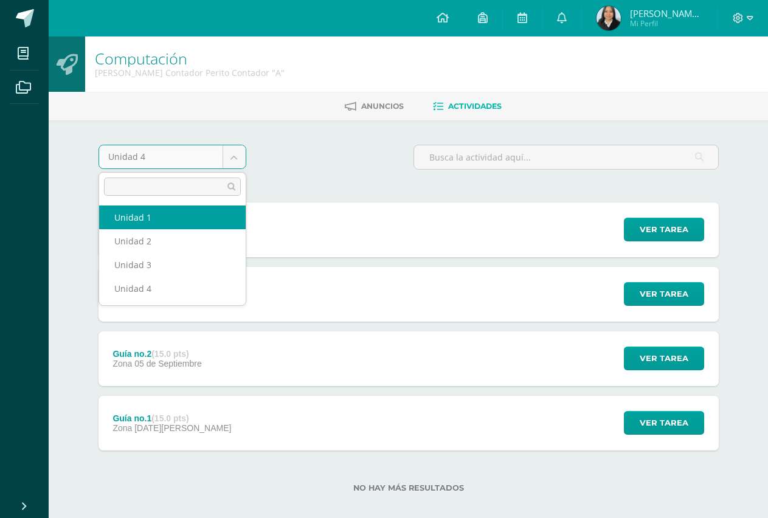
select select "Unidad 1"
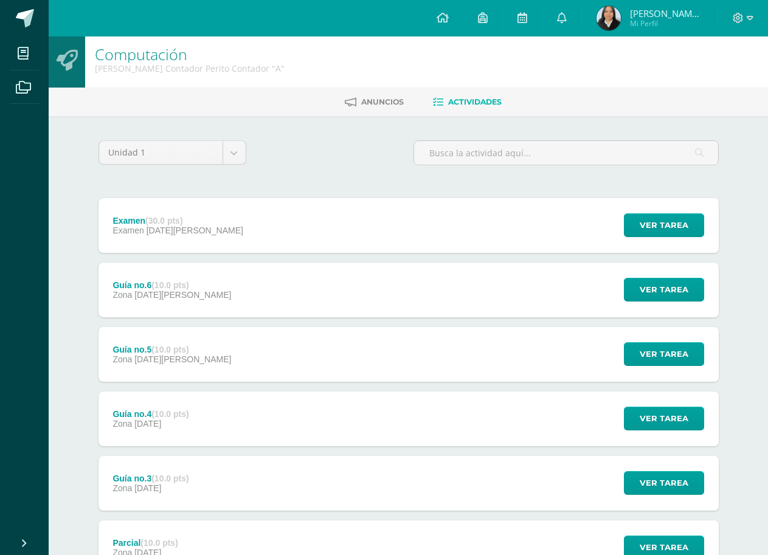
scroll to position [234, 0]
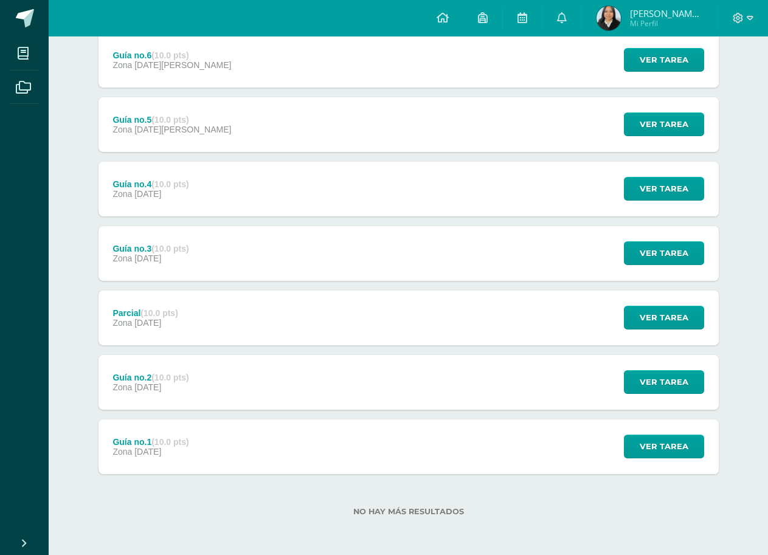
click at [162, 439] on div "Guía no.1 (10.0 pts) Zona 31 de Enero" at bounding box center [151, 447] width 105 height 55
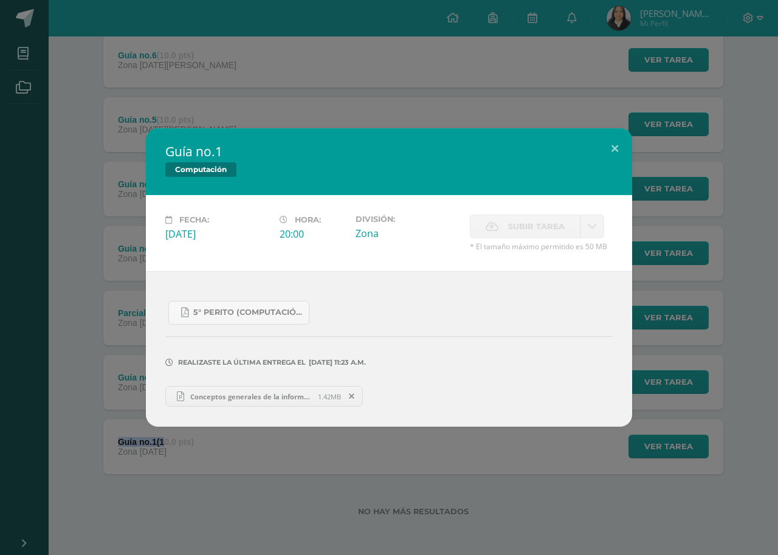
drag, startPoint x: 162, startPoint y: 439, endPoint x: 248, endPoint y: 398, distance: 94.4
click at [248, 398] on span "Conceptos generales de la informática y computación.pptx" at bounding box center [251, 396] width 134 height 9
click at [107, 336] on div "Guía no.1 Computación Fecha: Viernes 31 de Enero Hora: 20:00 División: Zona Sub…" at bounding box center [389, 277] width 769 height 299
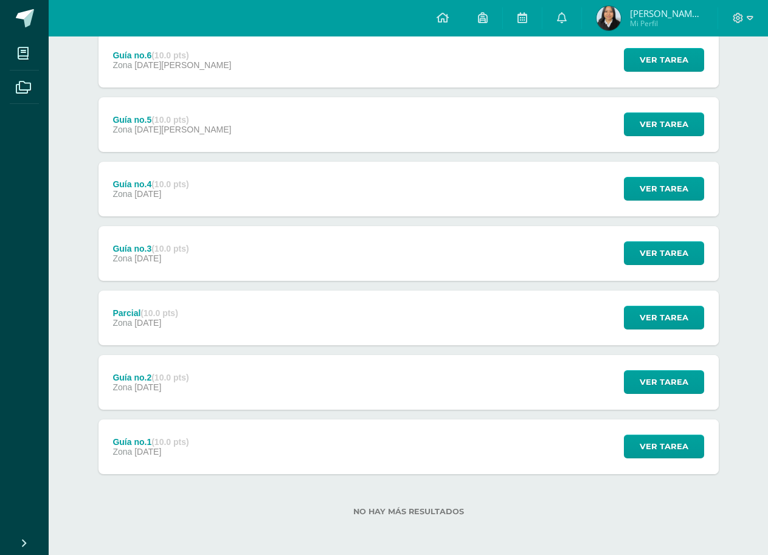
click at [130, 390] on span "Zona" at bounding box center [122, 388] width 19 height 10
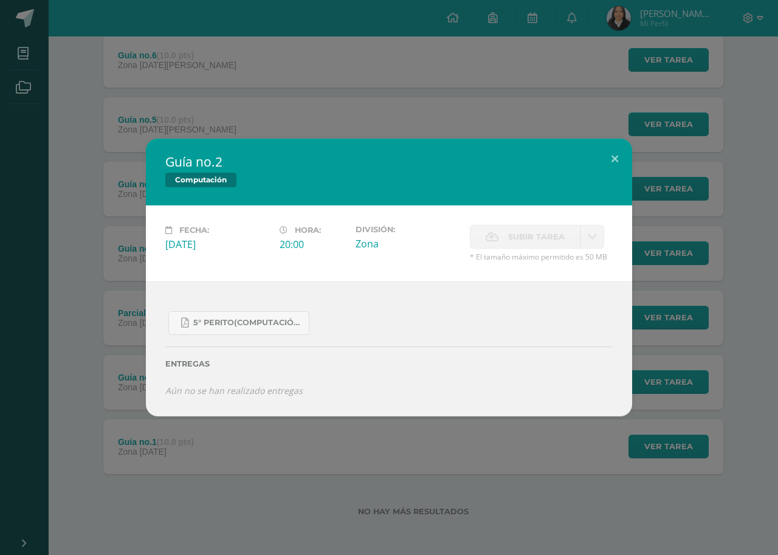
click at [126, 327] on div "Guía no.2 Computación Fecha: Viernes 07 de Febrero Hora: 20:00 División: Zona C…" at bounding box center [389, 278] width 769 height 278
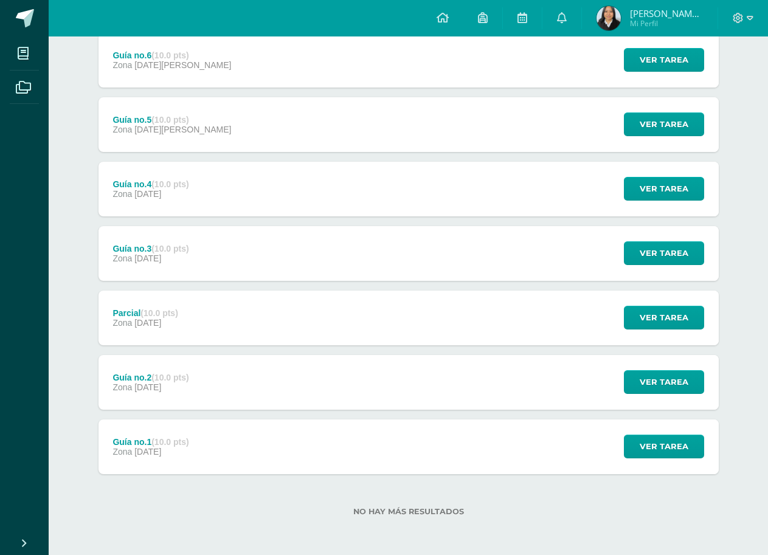
click at [145, 261] on span "21 de Febrero" at bounding box center [147, 259] width 27 height 10
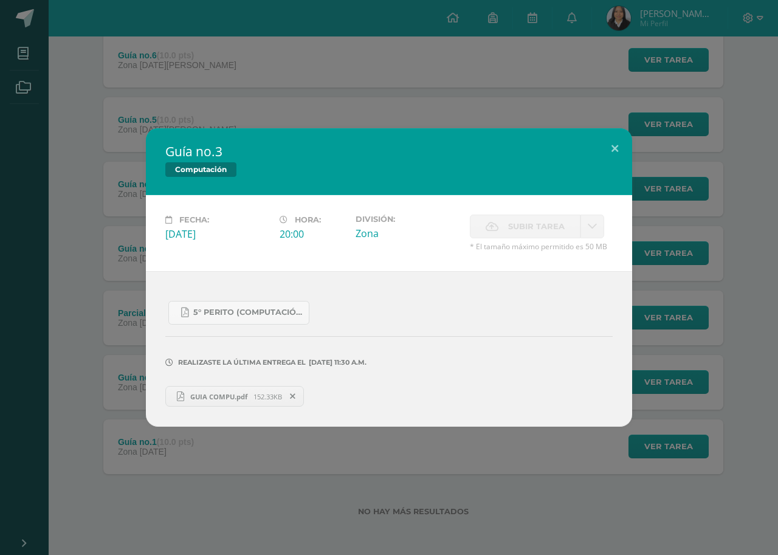
click at [215, 398] on span "GUIA COMPU.pdf" at bounding box center [218, 396] width 69 height 9
click at [99, 248] on div "Guía no.3 Computación Fecha: Viernes 21 de Febrero Hora: 20:00 División: Zona C…" at bounding box center [389, 277] width 769 height 299
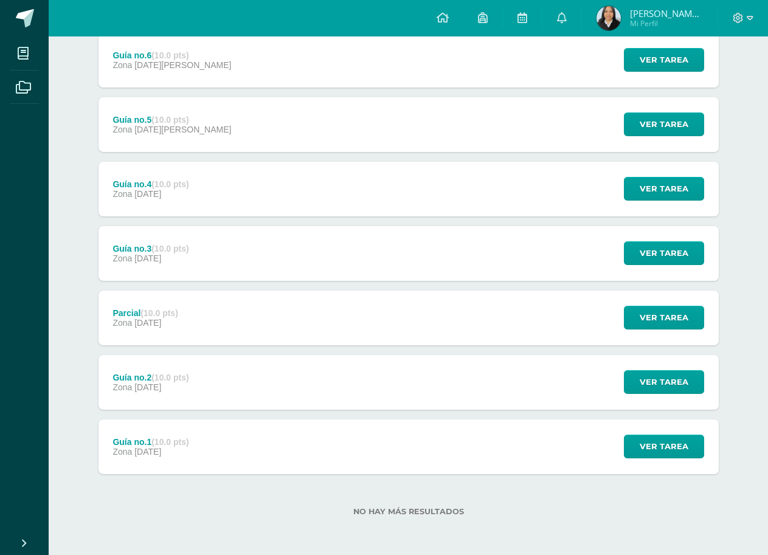
click at [199, 209] on div "Guía no.4 (10.0 pts) Zona 28 de Febrero" at bounding box center [151, 189] width 105 height 55
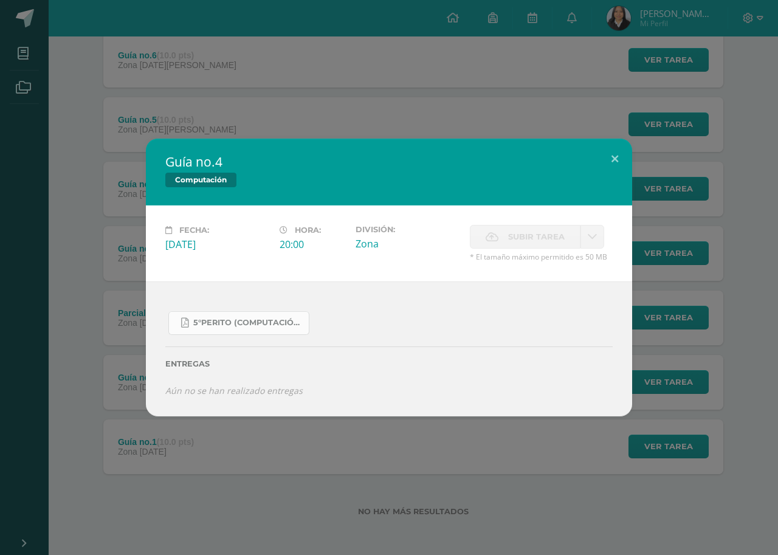
click at [241, 319] on span "5°Perito (Computación).pdf" at bounding box center [247, 323] width 109 height 10
click at [178, 77] on div "Guía no.4 Computación Fecha: Viernes 28 de Febrero Hora: 20:00 División: Zona C…" at bounding box center [389, 277] width 778 height 555
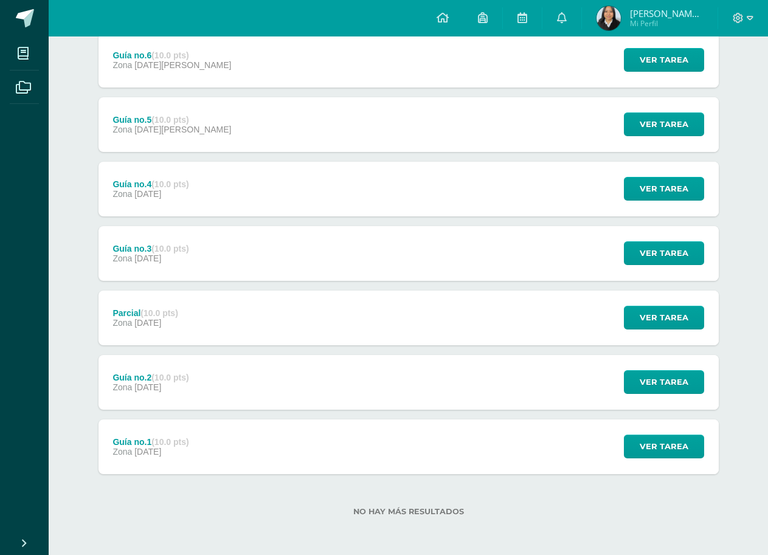
click at [165, 182] on strong "(10.0 pts)" at bounding box center [169, 184] width 37 height 10
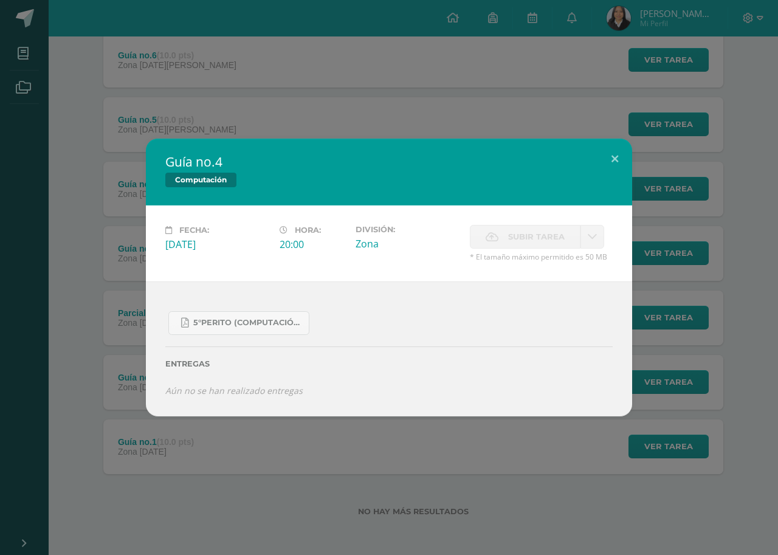
click at [153, 423] on div "Guía no.4 Computación Fecha: Viernes 28 de Febrero Hora: 20:00 División: Zona C…" at bounding box center [389, 277] width 778 height 555
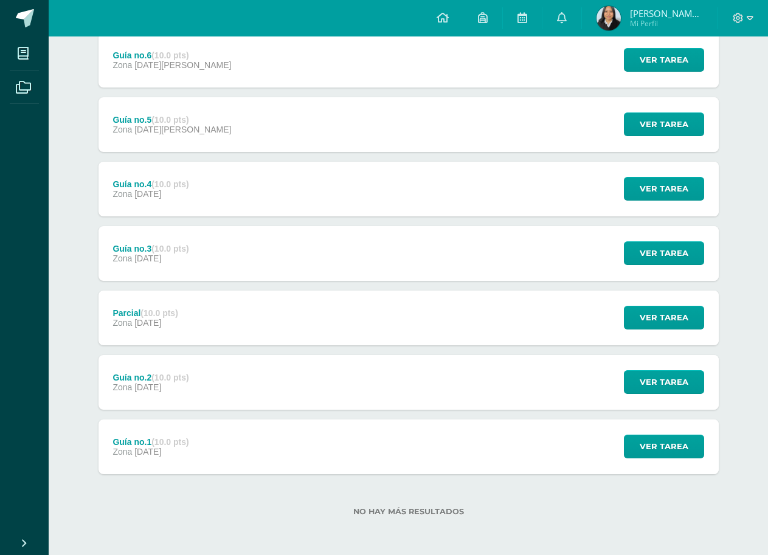
click at [152, 395] on div "Guía no.2 (10.0 pts) Zona 07 de Febrero" at bounding box center [151, 382] width 105 height 55
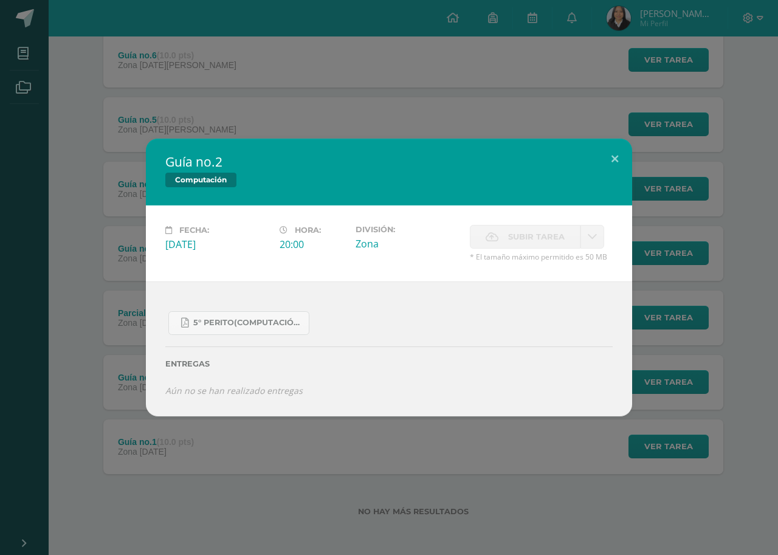
click at [155, 203] on div "Guía no.2 Computación" at bounding box center [389, 172] width 486 height 67
click at [201, 322] on span "5° Perito(computación).pdf" at bounding box center [247, 323] width 109 height 10
click at [114, 156] on div "Guía no.2 Computación Fecha: Viernes 07 de Febrero Hora: 20:00 División: Zona C…" at bounding box center [389, 278] width 769 height 278
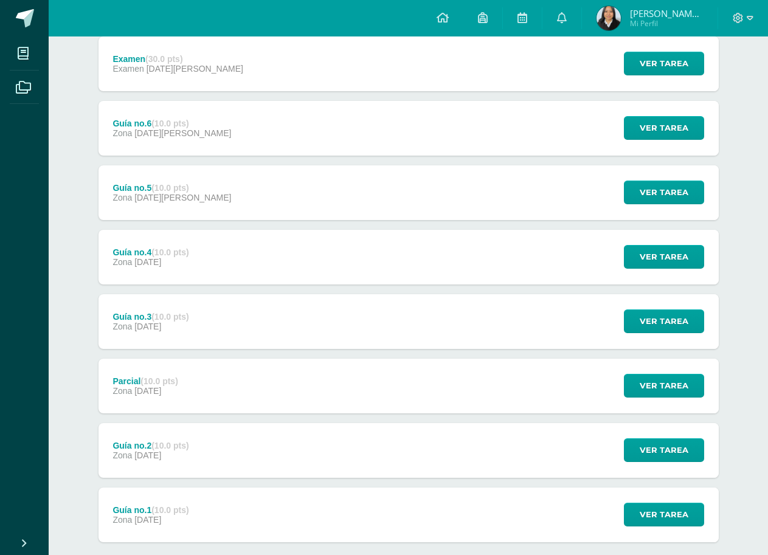
scroll to position [166, 0]
click at [161, 328] on span "21 de Febrero" at bounding box center [147, 327] width 27 height 10
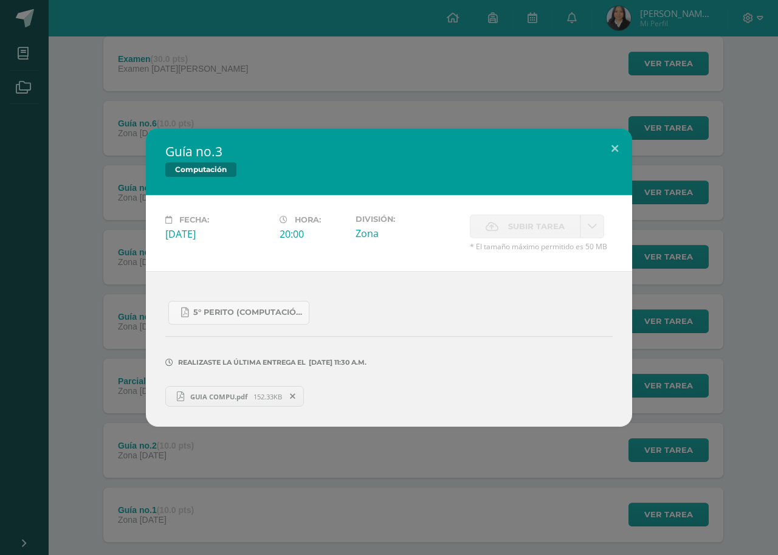
click at [127, 252] on div "Guía no.3 Computación Fecha: Viernes 21 de Febrero Hora: 20:00 División: Zona C…" at bounding box center [389, 277] width 769 height 299
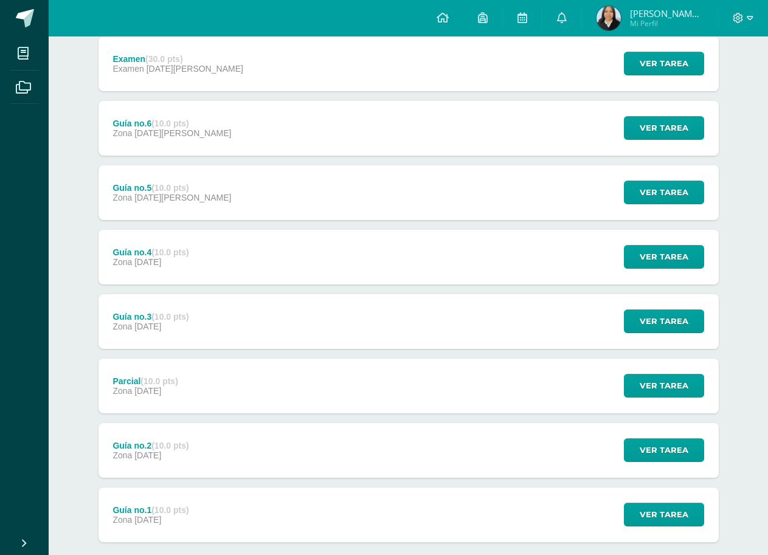
click at [140, 255] on div "Guía no.4 (10.0 pts)" at bounding box center [151, 253] width 76 height 10
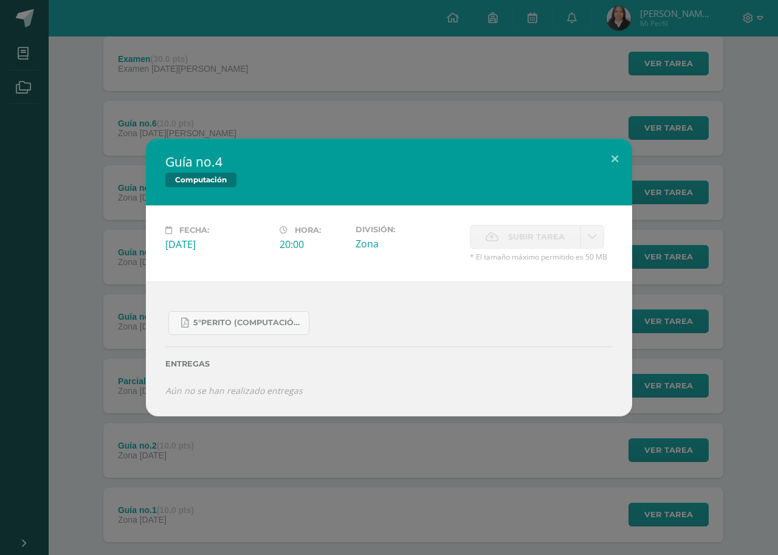
click at [100, 212] on div "Guía no.4 Computación Fecha: Viernes 28 de Febrero Hora: 20:00 División: Zona C…" at bounding box center [389, 278] width 769 height 278
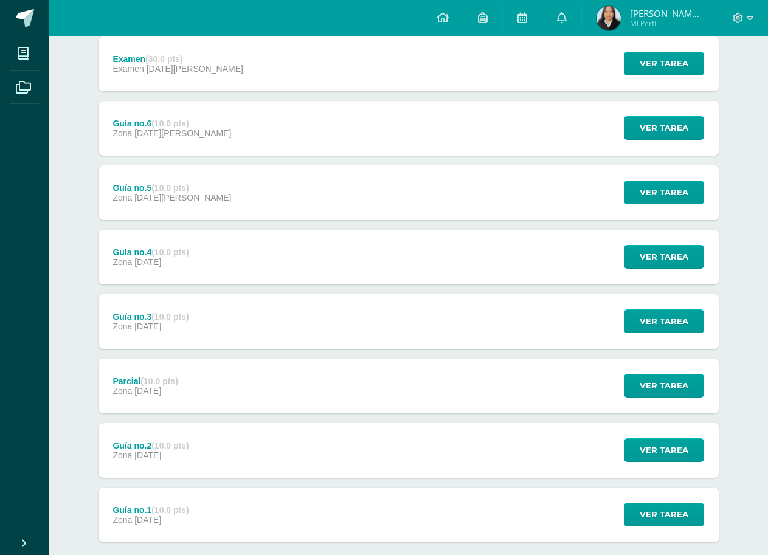
click at [138, 204] on div "Guía no.5 (10.0 pts) Zona 07 de Marzo" at bounding box center [173, 192] width 148 height 55
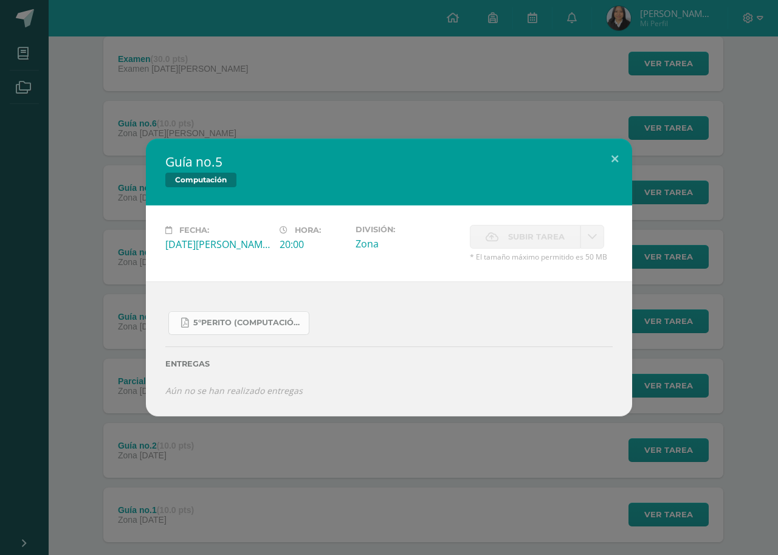
click at [243, 324] on span "5°Perito (Computación).pdf" at bounding box center [247, 323] width 109 height 10
click at [155, 114] on div "Guía no.5 Computación Fecha: Viernes 07 de Marzo Hora: 20:00 División: Zona Sub…" at bounding box center [389, 277] width 778 height 555
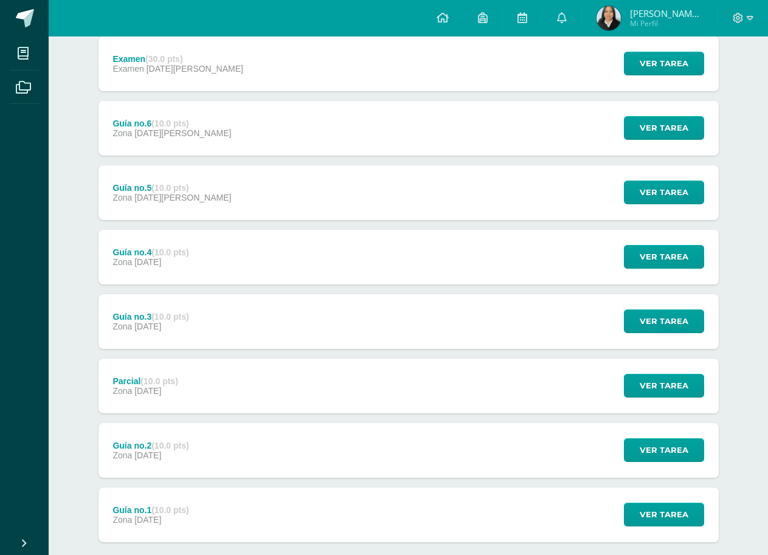
click at [171, 72] on span "26 de Marzo" at bounding box center [195, 69] width 97 height 10
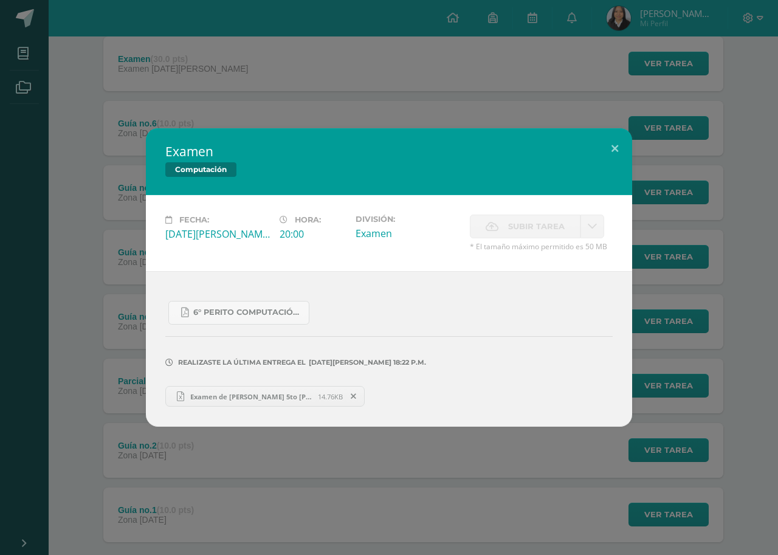
click at [222, 410] on div "6° Perito Computación.pdf Realizaste la última entrega el 26 DE Marzo A LAS 18:…" at bounding box center [389, 349] width 486 height 156
click at [223, 403] on link "Examen de Jaquelin Hernandez 5to Perito Contador.xlsx 14.76KB" at bounding box center [264, 396] width 199 height 21
click at [221, 121] on div "Examen Computación Fecha: Miércoles 26 de Marzo Hora: 20:00 División: Examen Su…" at bounding box center [389, 277] width 778 height 555
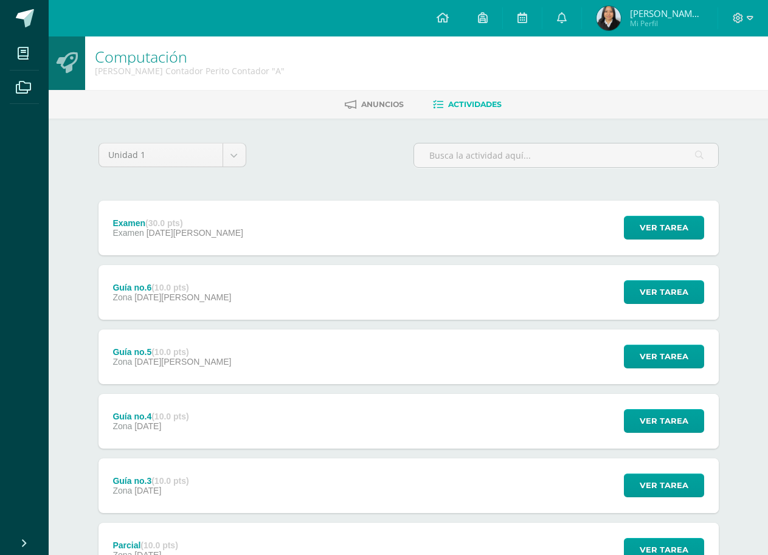
scroll to position [0, 0]
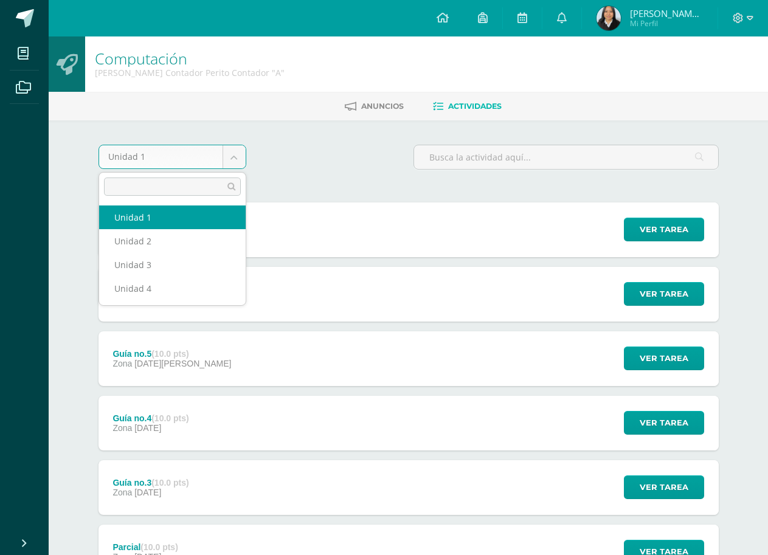
click at [237, 150] on body "Mis cursos Archivos Cerrar panel Administración y Práctica de Oficina Quinto Pe…" at bounding box center [384, 394] width 768 height 789
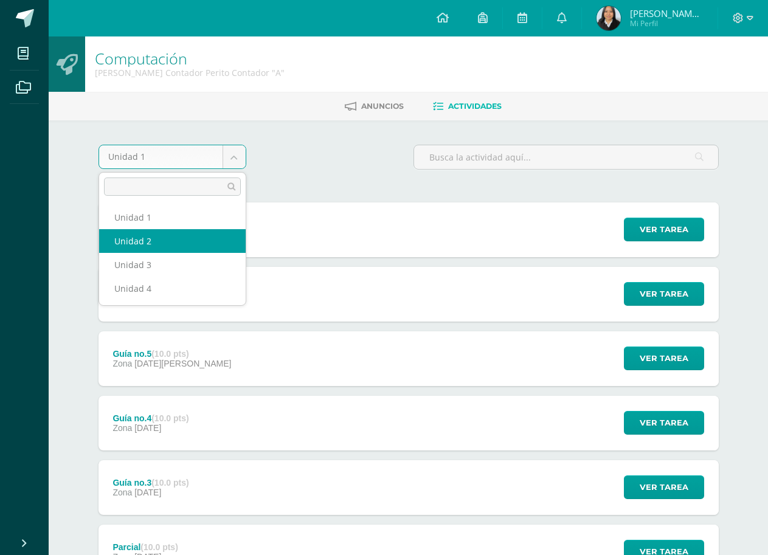
select select "Unidad 2"
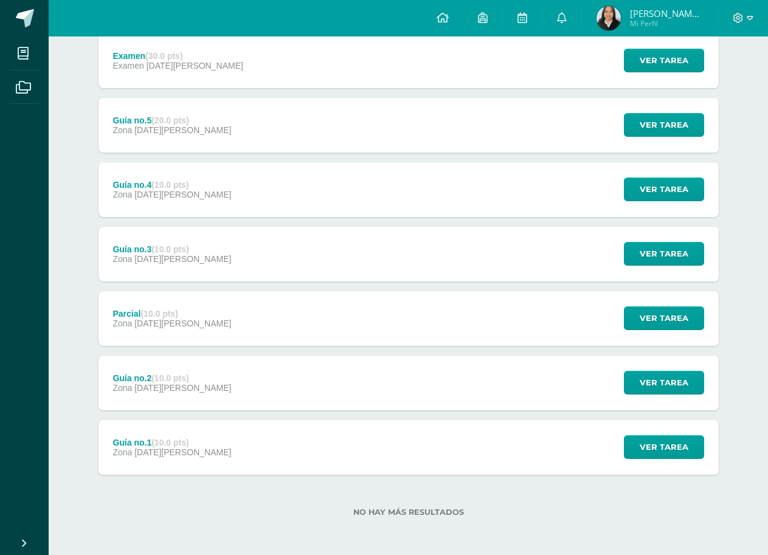
scroll to position [170, 0]
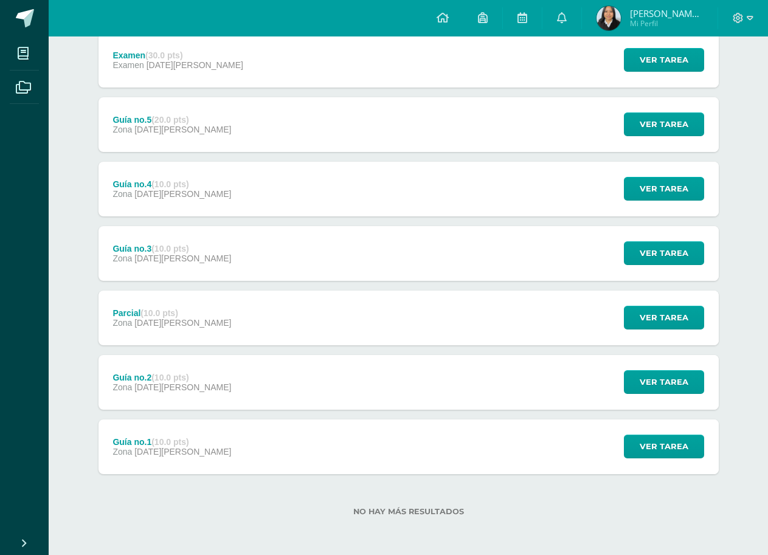
click at [194, 390] on div "Guía no.2 (10.0 pts) Zona [DATE][PERSON_NAME]" at bounding box center [173, 382] width 148 height 55
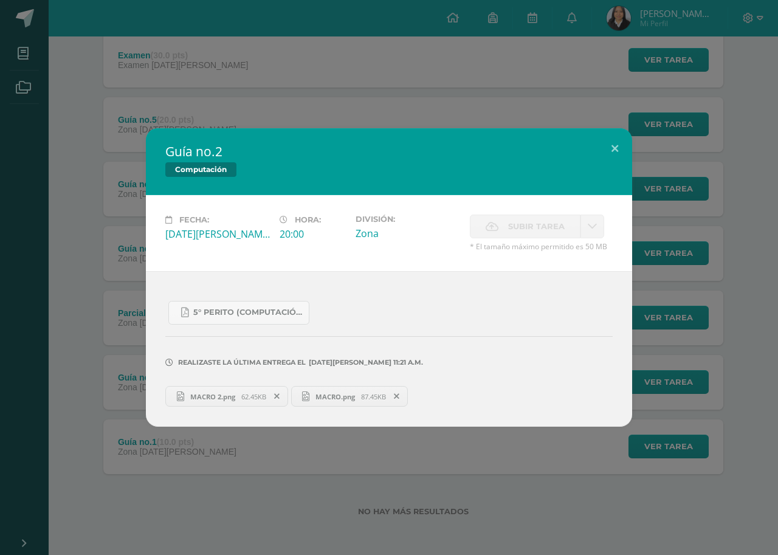
click at [130, 291] on div "Guía no.2 Computación Fecha: [DATE] Hora: 20:00 División: Zona Subir tarea" at bounding box center [389, 277] width 769 height 299
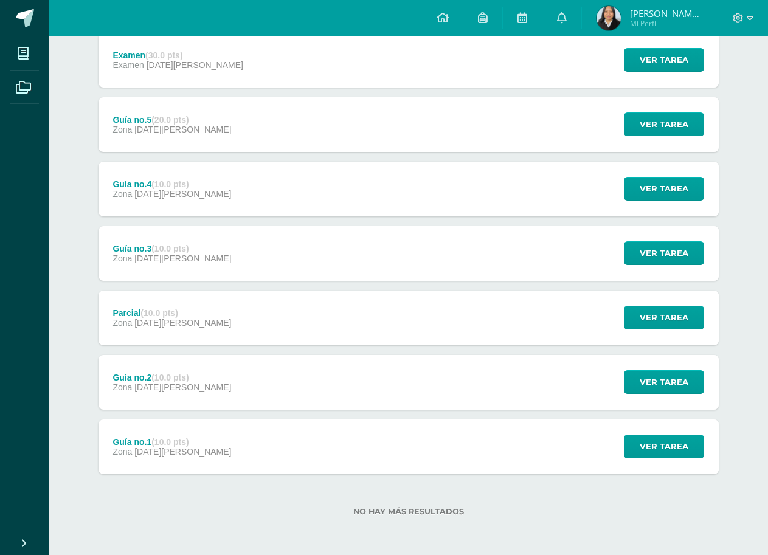
click at [144, 312] on strong "(10.0 pts)" at bounding box center [158, 313] width 37 height 10
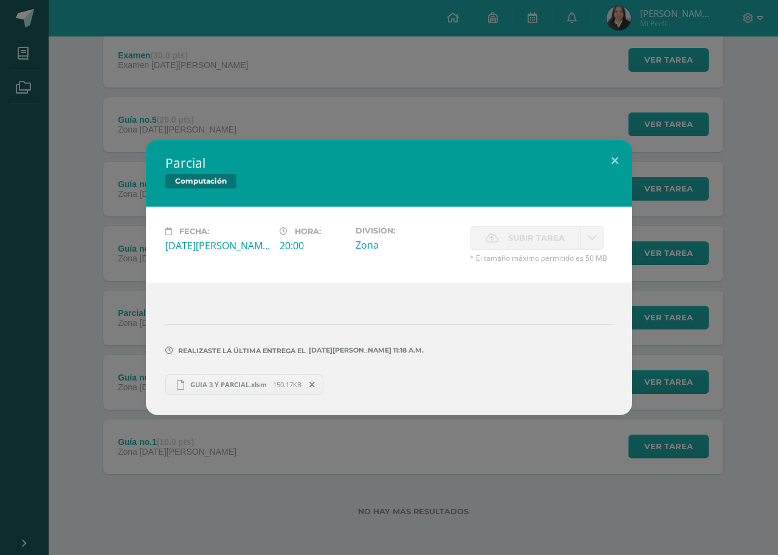
click at [114, 325] on div "Parcial Computación Fecha: [DATE][PERSON_NAME] Hora: 20:00 División: Zona" at bounding box center [389, 277] width 769 height 275
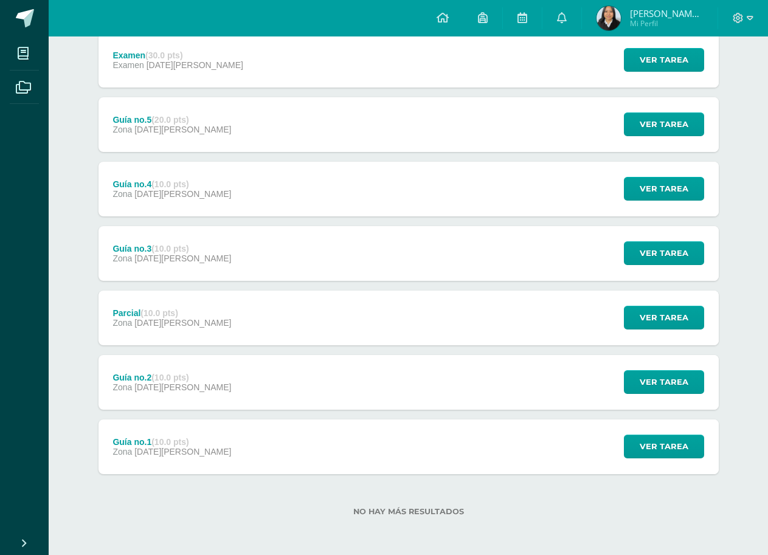
click at [162, 241] on div "Guía no.3 (10.0 pts) Zona [DATE][PERSON_NAME]" at bounding box center [173, 253] width 148 height 55
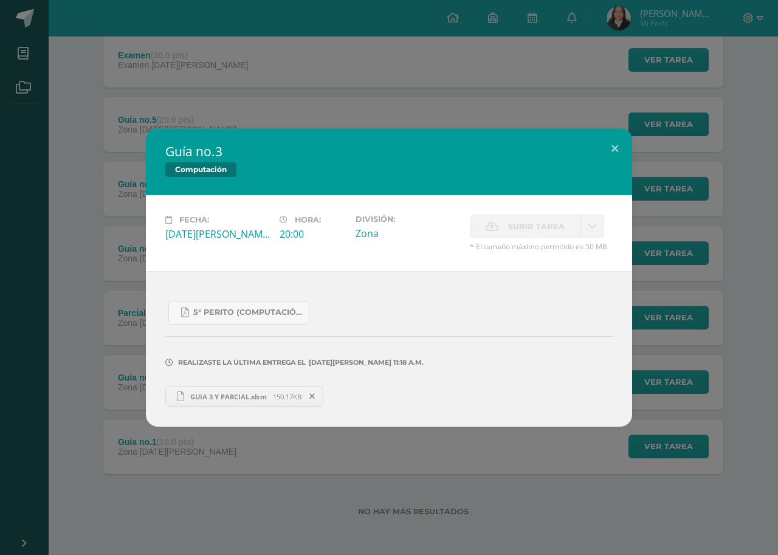
click at [226, 89] on div "Guía no.3 Computación Fecha: [DATE][PERSON_NAME] Hora: 20:00 División: Zona" at bounding box center [389, 277] width 778 height 555
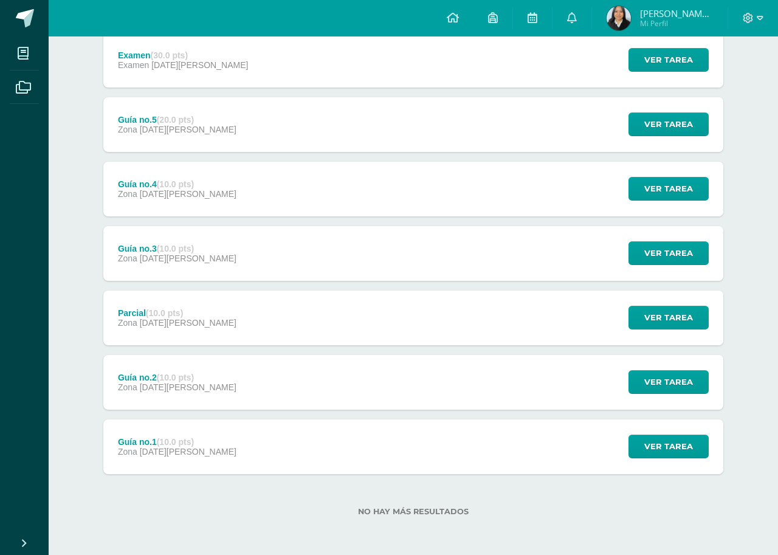
click at [193, 182] on div "Guía no.4 (10.0 pts) Zona [DATE][PERSON_NAME]" at bounding box center [177, 189] width 148 height 55
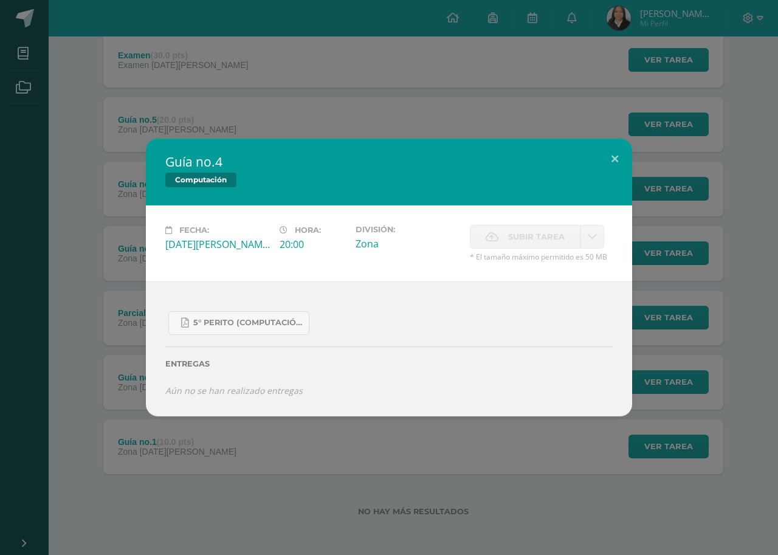
click at [176, 70] on div "Guía no.4 Computación Fecha: [DATE][PERSON_NAME] Hora: 20:00 División: Zona" at bounding box center [389, 277] width 778 height 555
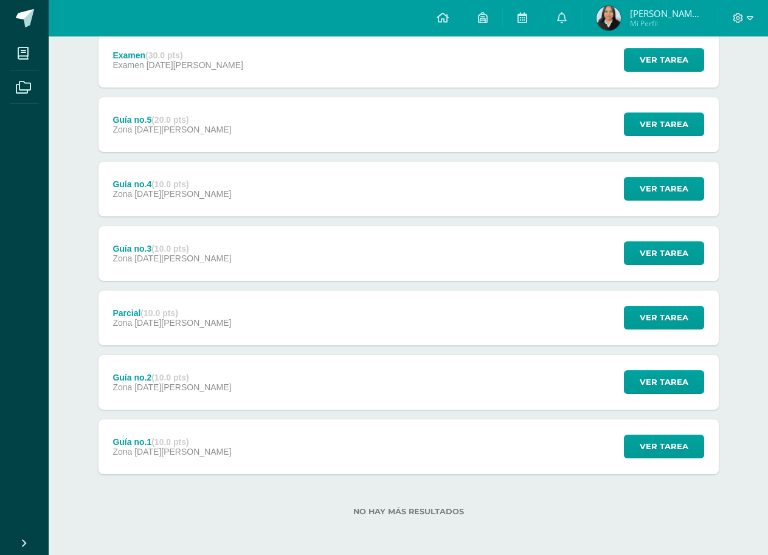
click at [170, 126] on span "[DATE][PERSON_NAME]" at bounding box center [182, 130] width 97 height 10
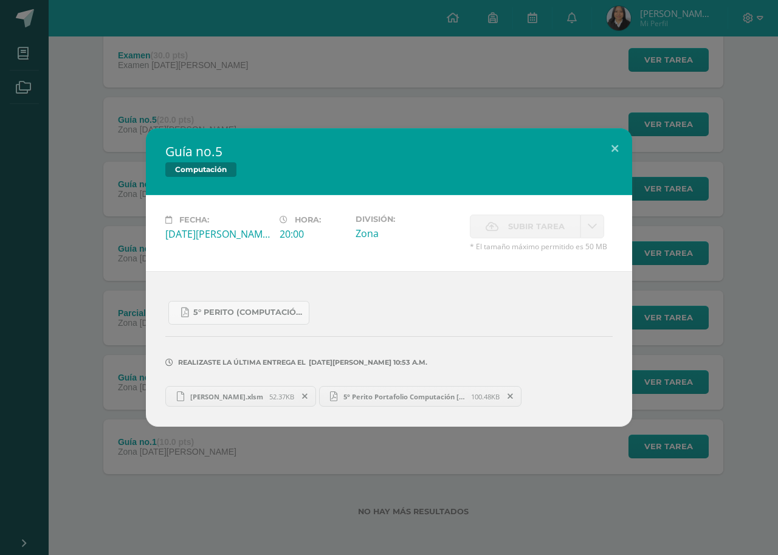
click at [254, 294] on div "5° Perito (Computación).pdf" at bounding box center [389, 307] width 448 height 33
click at [251, 316] on span "5° Perito (Computación).pdf" at bounding box center [247, 313] width 109 height 10
click at [220, 113] on div "Guía no.5 Computación Fecha: [DATE][PERSON_NAME] Hora: 20:00 División: Zona" at bounding box center [389, 277] width 778 height 555
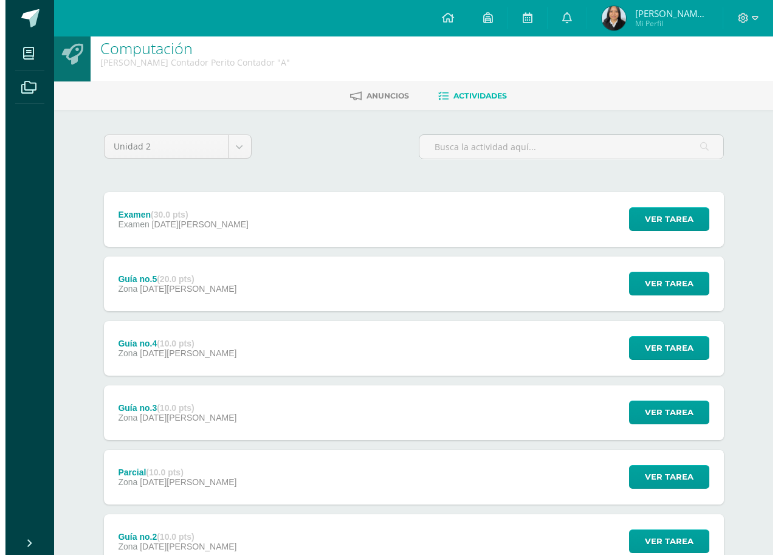
scroll to position [3, 0]
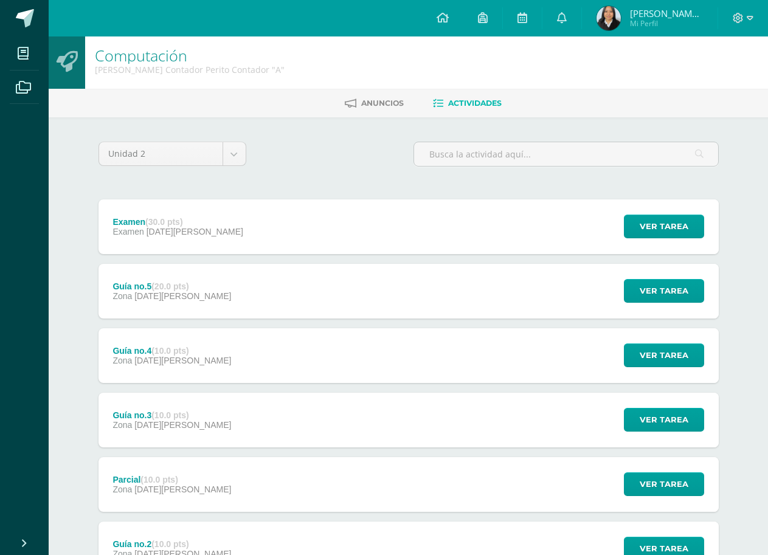
click at [177, 201] on div "Examen (30.0 pts) Examen [DATE][PERSON_NAME]" at bounding box center [178, 226] width 159 height 55
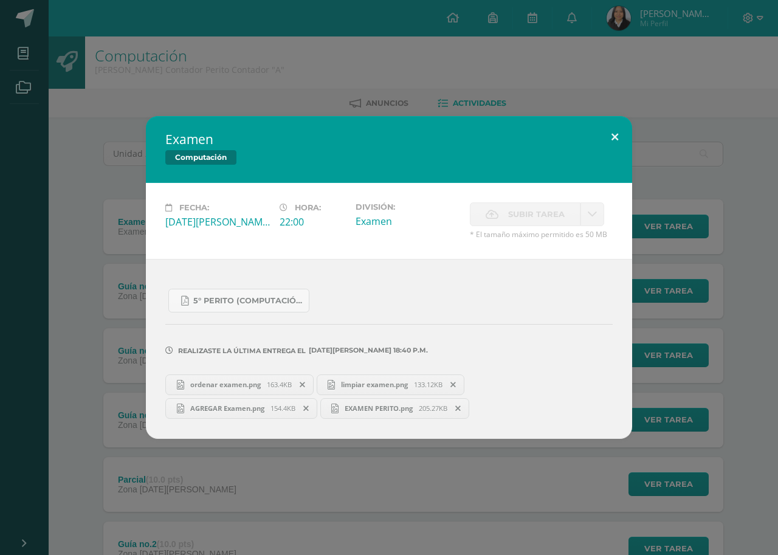
click at [620, 143] on button at bounding box center [615, 136] width 35 height 41
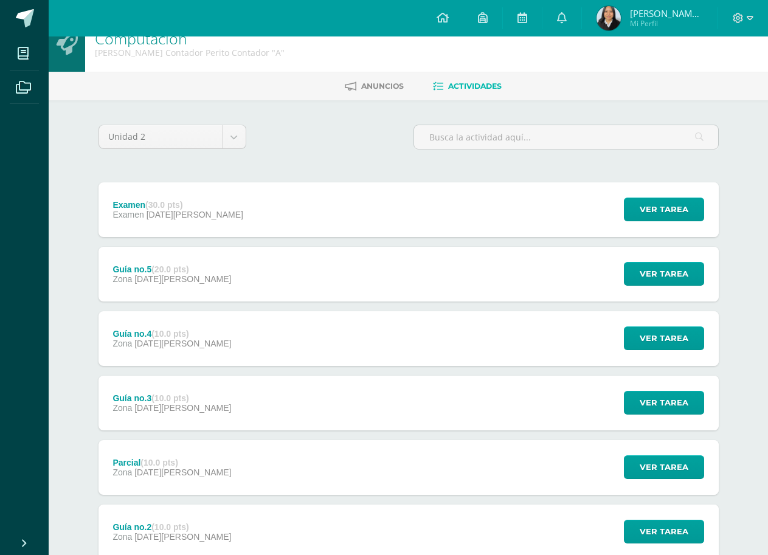
scroll to position [0, 0]
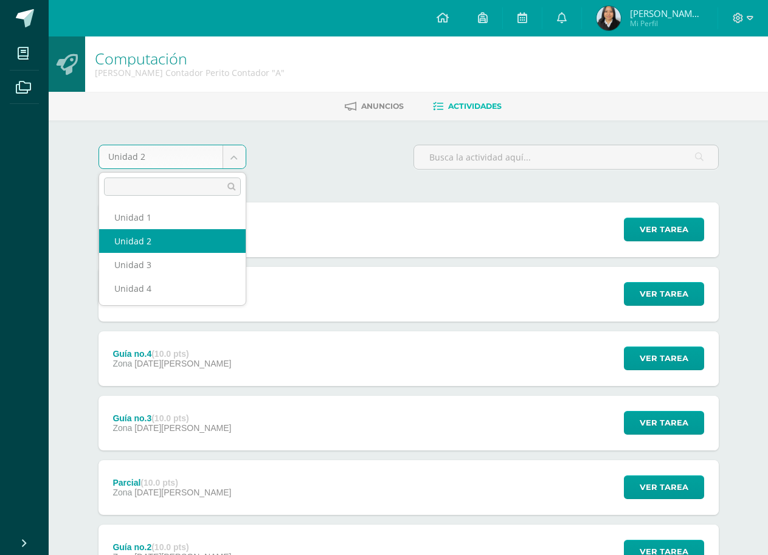
click at [228, 162] on body "Mis cursos Archivos Cerrar panel Administración y Práctica de Oficina [PERSON_N…" at bounding box center [384, 362] width 768 height 725
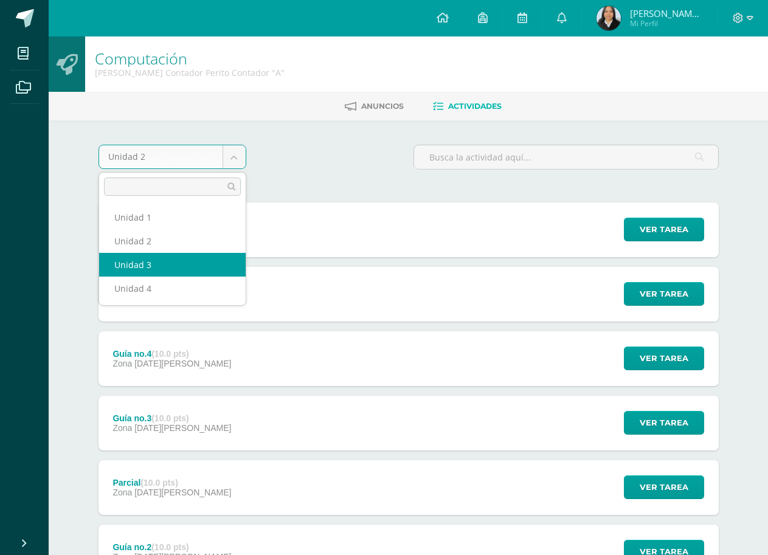
select select "Unidad 3"
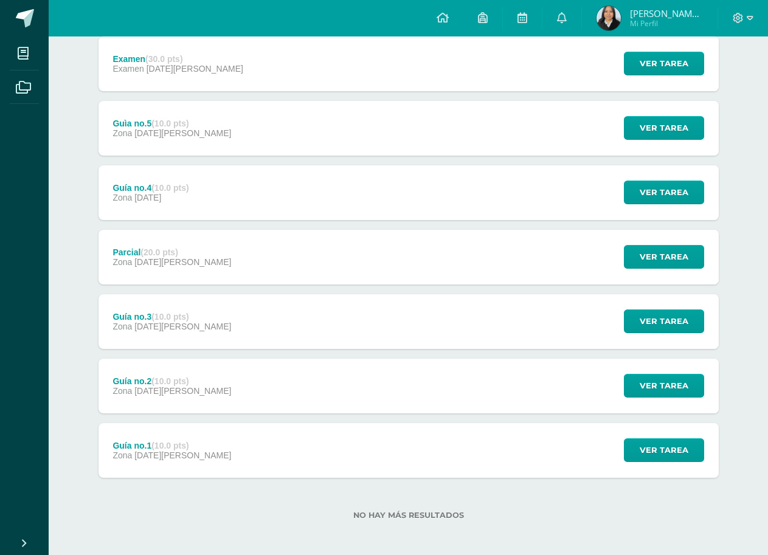
scroll to position [166, 0]
click at [175, 455] on span "[DATE][PERSON_NAME]" at bounding box center [182, 456] width 97 height 10
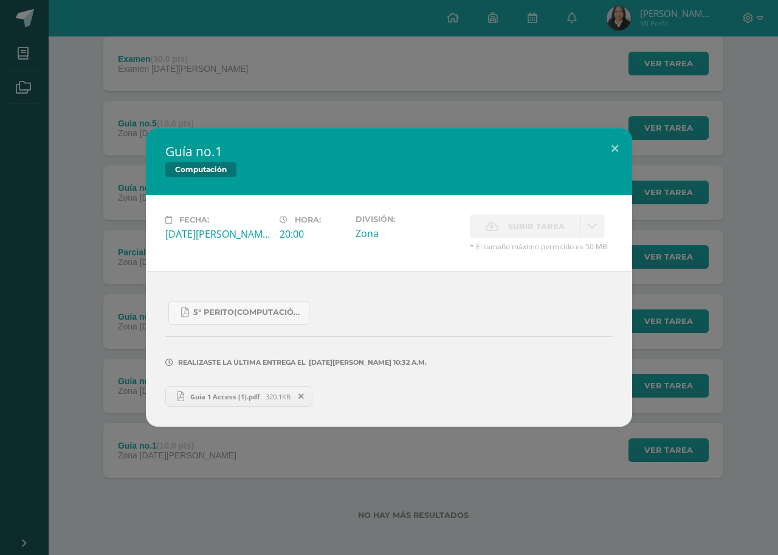
click at [145, 275] on div "Guía no.1 Computación Fecha: [DATE][PERSON_NAME] Hora: 20:00 División: Zona Sub…" at bounding box center [389, 277] width 769 height 299
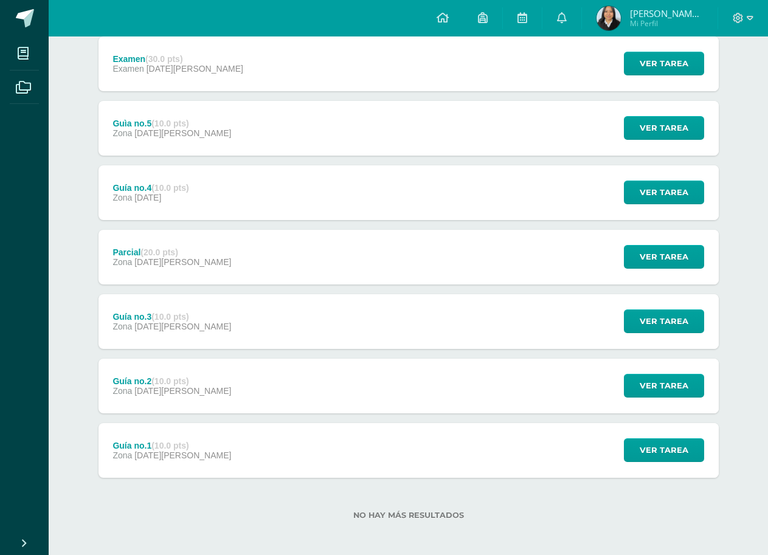
click at [166, 133] on span "[DATE][PERSON_NAME]" at bounding box center [182, 133] width 97 height 10
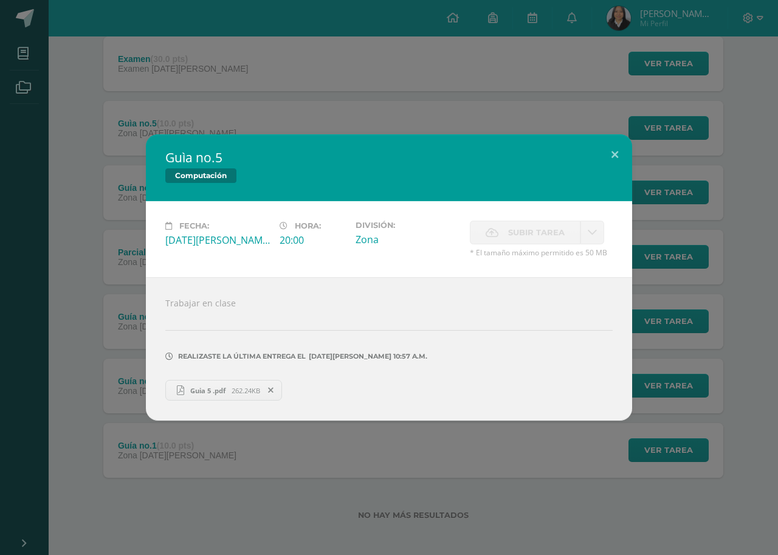
click at [207, 401] on div "Trabajar en clase Realizaste la última entrega el [DATE][PERSON_NAME] 10:57 a.m…" at bounding box center [389, 349] width 486 height 144
click at [201, 161] on h2 "Guìa no.5" at bounding box center [389, 157] width 448 height 17
click at [204, 125] on div "Guìa no.5 Computación Fecha: [DATE][PERSON_NAME] Hora: 20:00 División: Zona Sub…" at bounding box center [389, 277] width 778 height 555
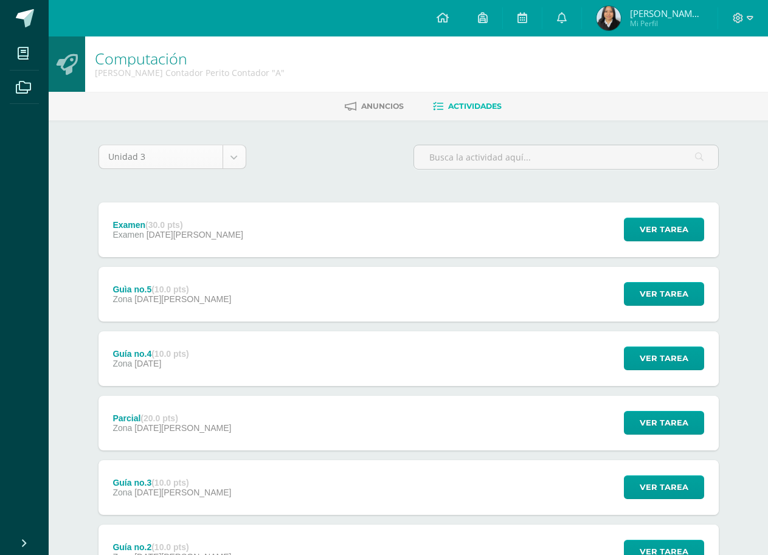
scroll to position [0, 0]
click at [219, 155] on body "Mis cursos Archivos Cerrar panel Administración y Práctica de Oficina [PERSON_N…" at bounding box center [384, 362] width 768 height 725
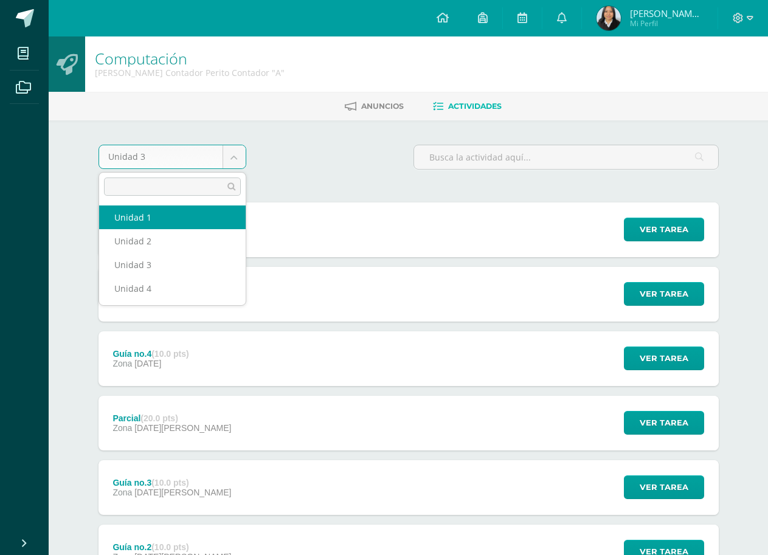
select select "Unidad 1"
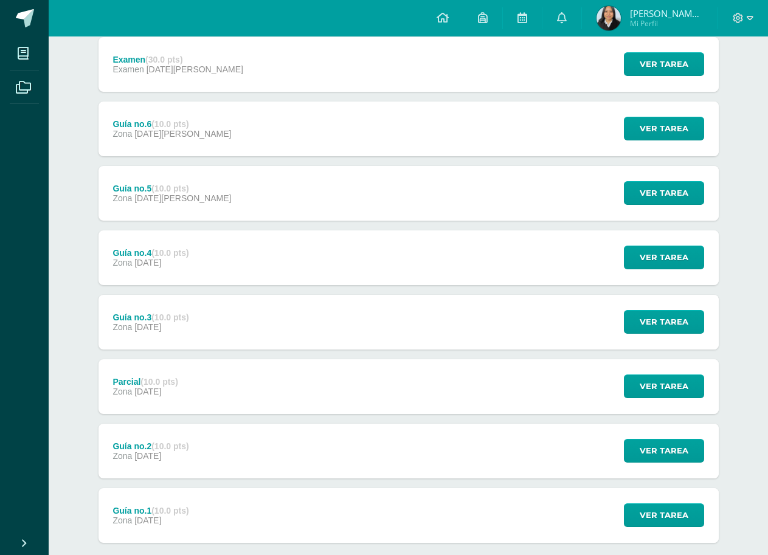
scroll to position [166, 0]
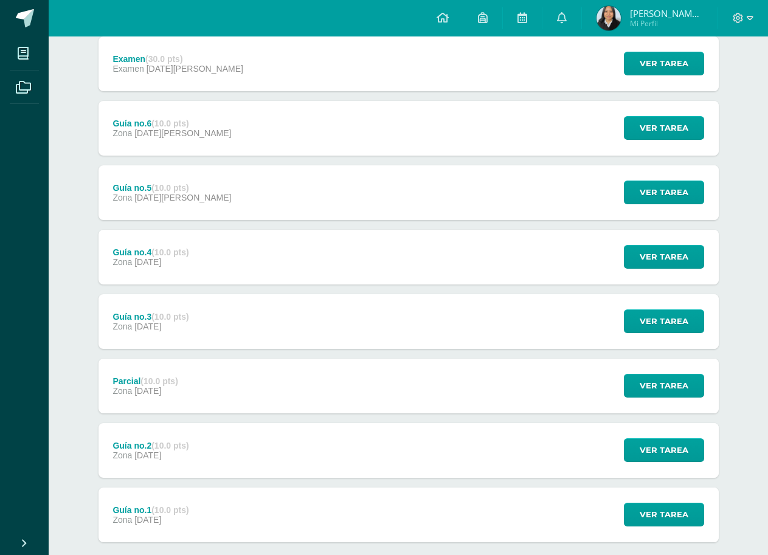
click at [148, 502] on div "Guía no.1 (10.0 pts) Zona [DATE]" at bounding box center [151, 515] width 105 height 55
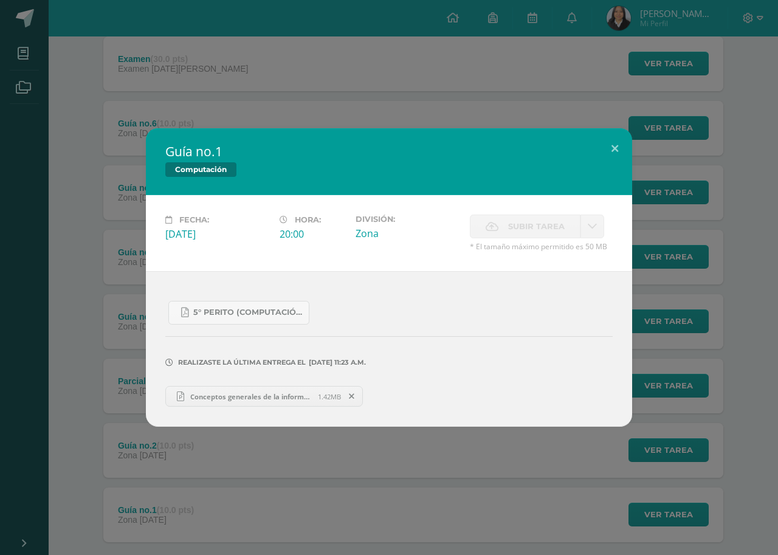
click at [193, 405] on link "Conceptos generales de la informática y computación.pptx 1.42MB" at bounding box center [264, 396] width 198 height 21
drag, startPoint x: 54, startPoint y: 426, endPoint x: 71, endPoint y: 432, distance: 18.1
click at [54, 426] on div "Guía no.1 Computación Fecha: [DATE] Hora: 20:00 División: Zona Subir tarea" at bounding box center [389, 277] width 769 height 299
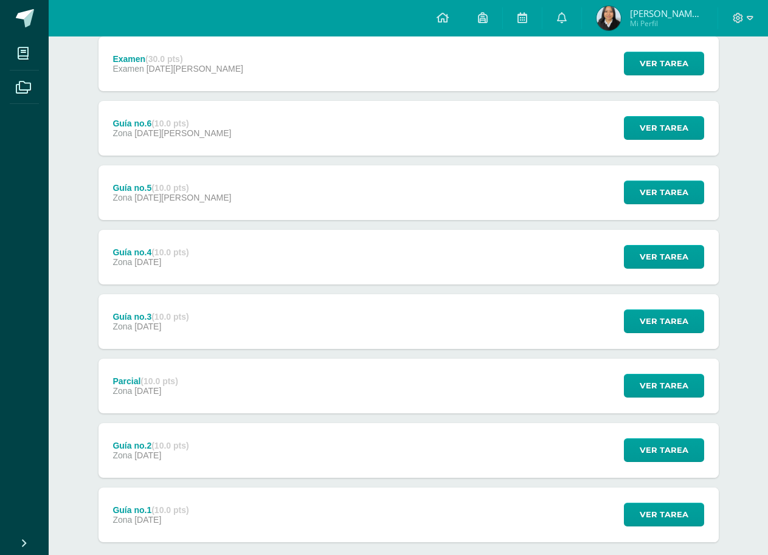
click at [223, 469] on div "Guía no.2 (10.0 pts) Zona [DATE] Ver tarea Guía no.2 Computación Cargando conte…" at bounding box center [409, 450] width 620 height 55
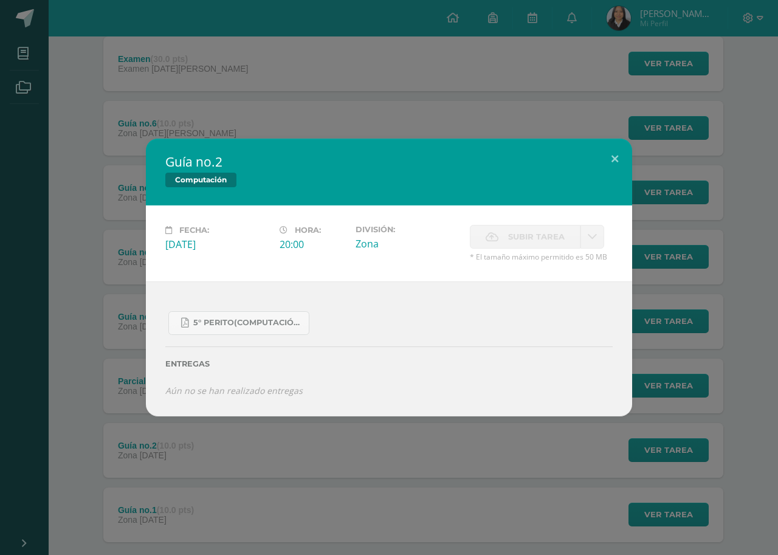
click at [239, 389] on icon "Aún no se han realizado entregas" at bounding box center [233, 391] width 137 height 12
click at [246, 314] on link "5° Perito(computación).pdf" at bounding box center [238, 323] width 141 height 24
click at [158, 184] on div "Guía no.2 Computación" at bounding box center [389, 172] width 486 height 67
click at [136, 342] on div "Guía no.2 Computación Fecha: Viernes 07 de Febrero Hora: 20:00 División: Zona C…" at bounding box center [389, 278] width 769 height 278
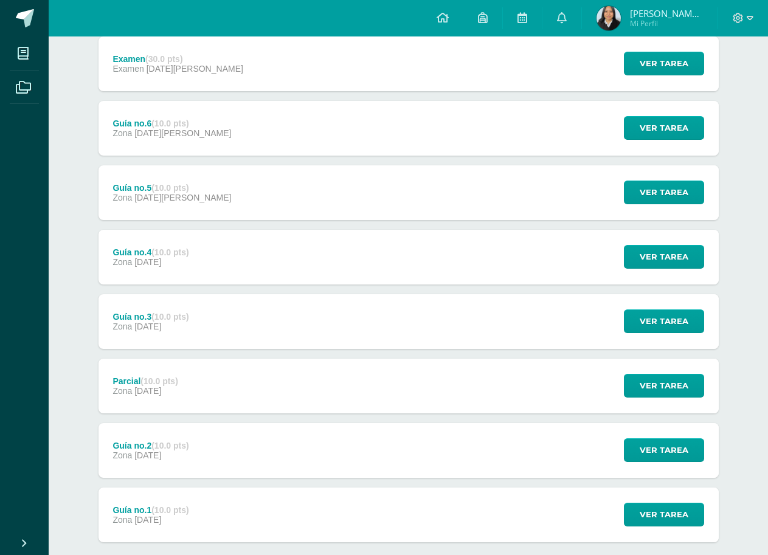
click at [136, 398] on div "Parcial (10.0 pts) Zona 13 de Febrero" at bounding box center [146, 386] width 94 height 55
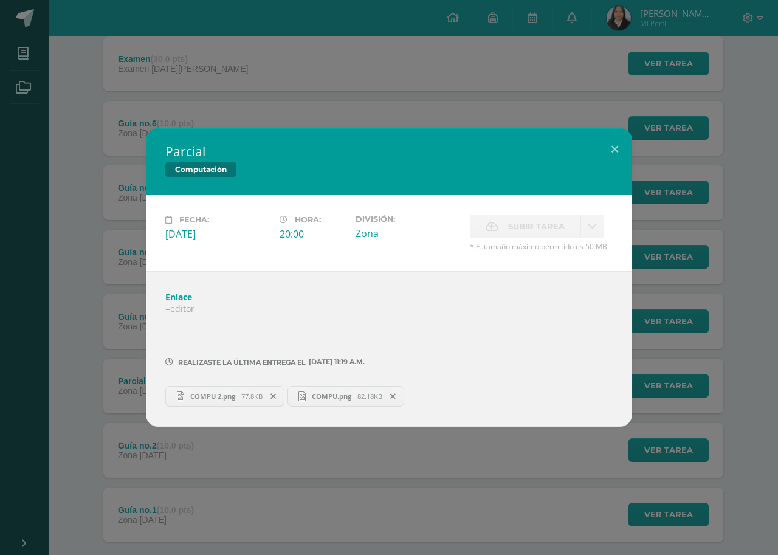
click at [248, 395] on span "77.8KB" at bounding box center [251, 396] width 21 height 9
click at [345, 396] on span "COMPU.png" at bounding box center [332, 396] width 52 height 9
click at [165, 109] on div "Parcial Computación Fecha: Jueves 13 de Febrero Hora: 20:00 División: Zona" at bounding box center [389, 277] width 778 height 555
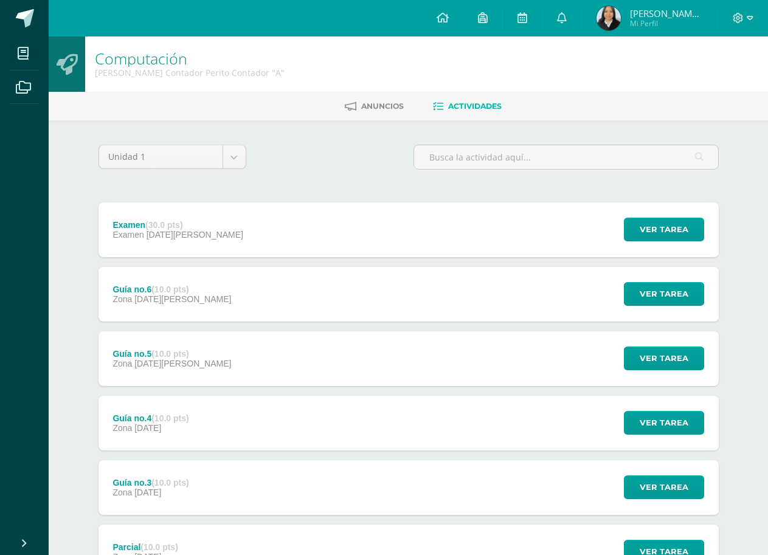
scroll to position [0, 0]
click at [227, 156] on body "Mis cursos Archivos Cerrar panel Administración y Práctica de Oficina Quinto Pe…" at bounding box center [384, 394] width 768 height 789
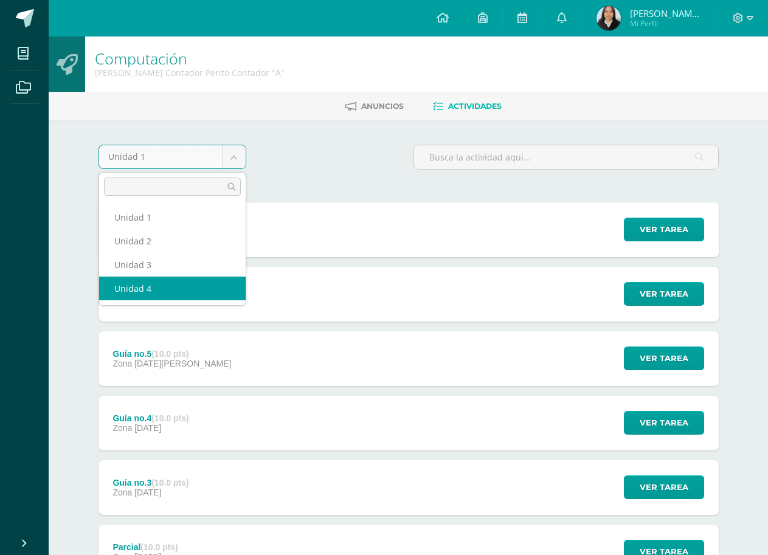
select select "Unidad 4"
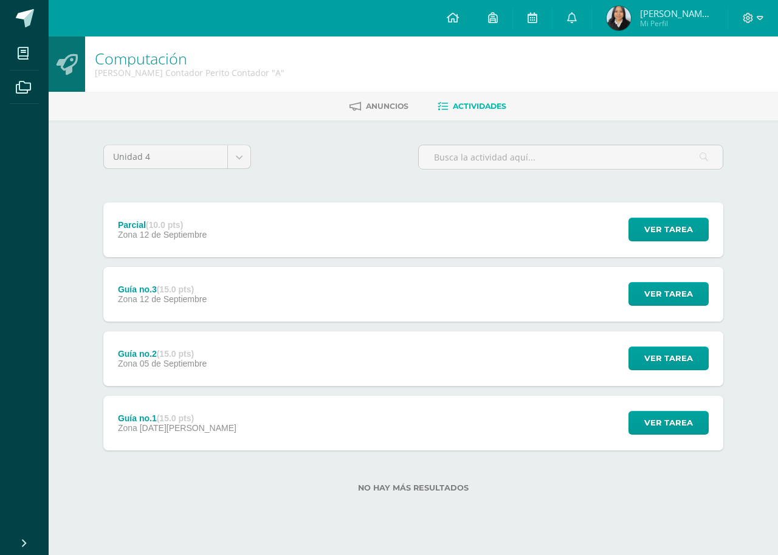
click at [197, 288] on div "Guía no.3 (15.0 pts)" at bounding box center [162, 290] width 89 height 10
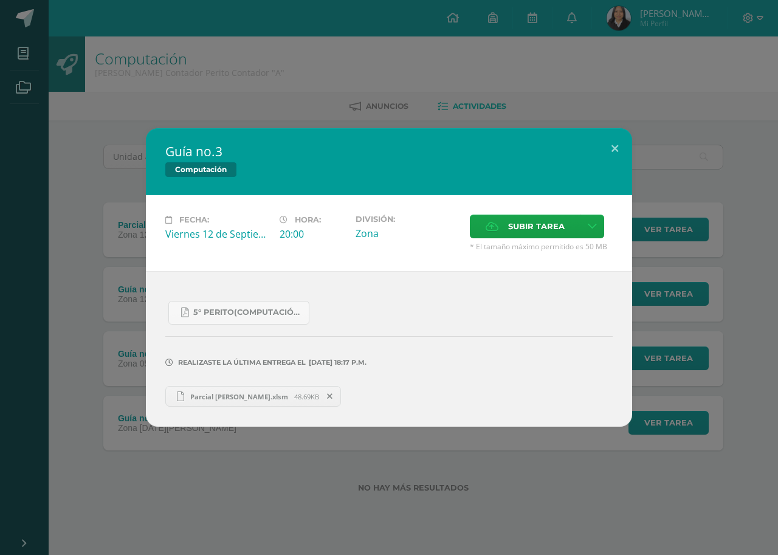
click at [246, 447] on div "Guía no.3 Computación Fecha: [DATE] Hora: 20:00 División: Zona Aceptar" at bounding box center [389, 277] width 778 height 555
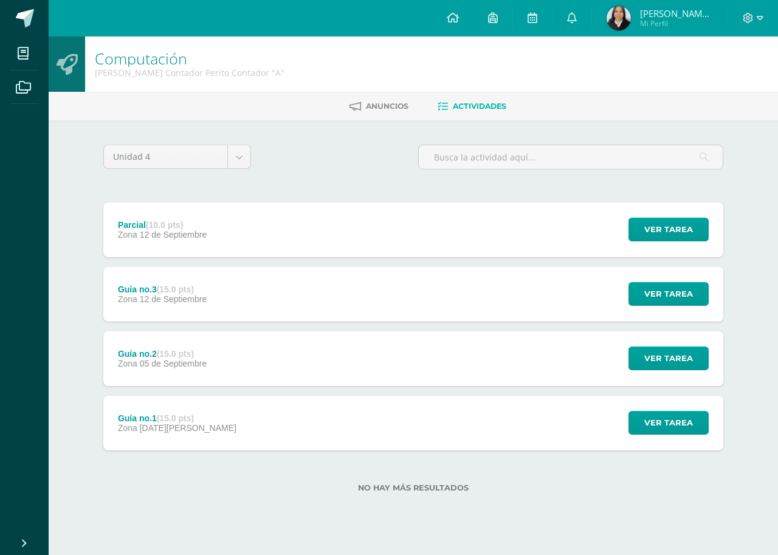
click at [241, 367] on div "Guía no.2 (15.0 pts) Zona [DATE][GEOGRAPHIC_DATA] Ver tarea Guía no.2 Computaci…" at bounding box center [413, 358] width 620 height 55
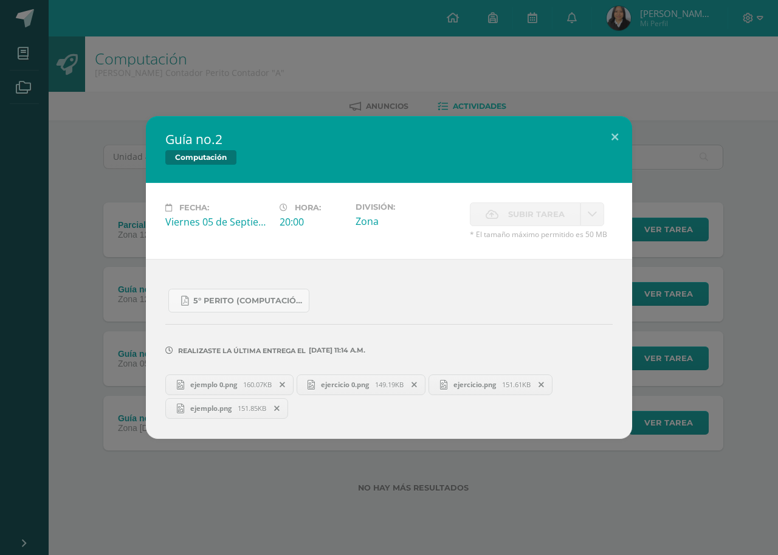
click at [357, 381] on span "ejercicio 0.png" at bounding box center [345, 384] width 60 height 9
click at [615, 133] on button at bounding box center [615, 136] width 35 height 41
